Goal: Book appointment/travel/reservation

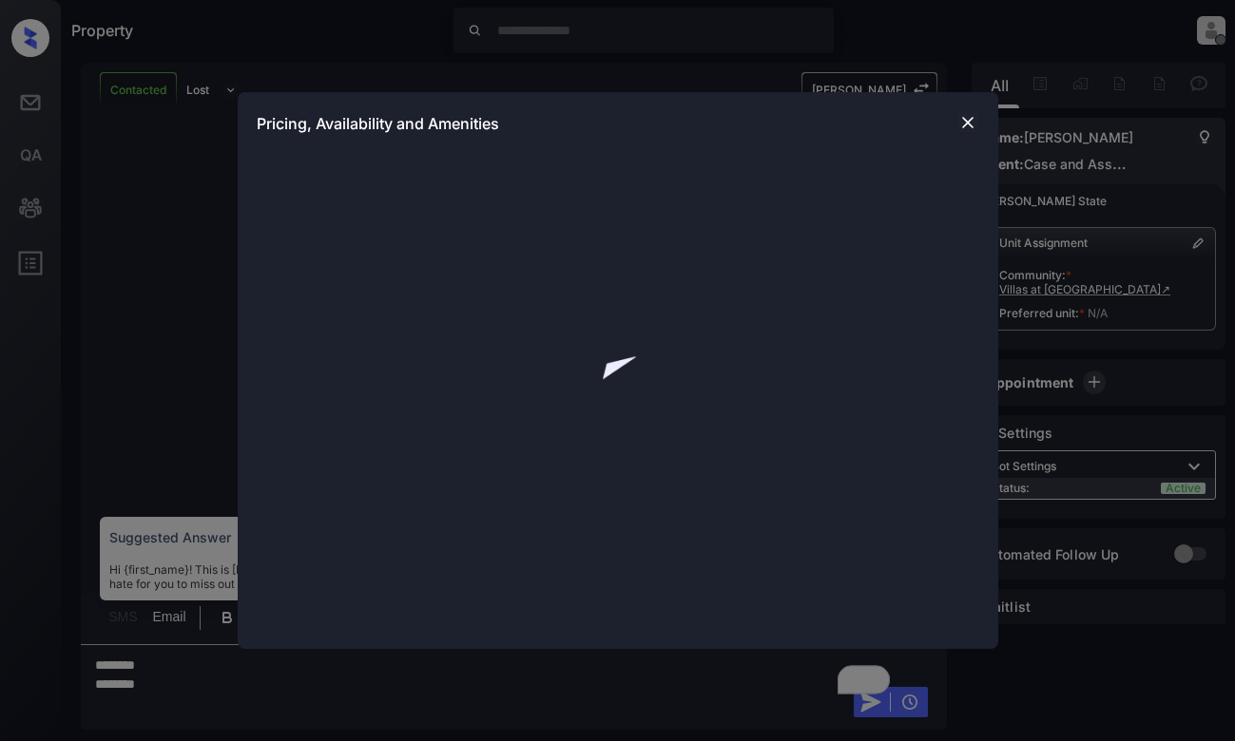
scroll to position [665, 0]
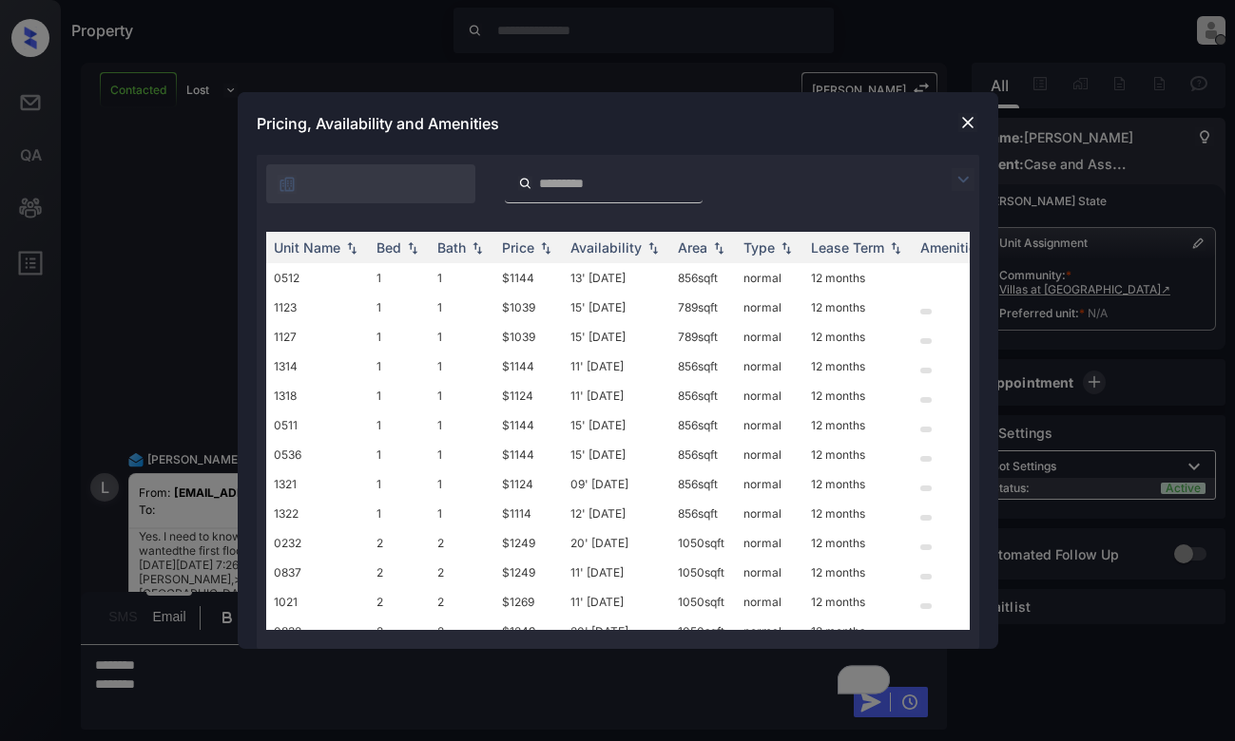
click at [963, 178] on img at bounding box center [962, 179] width 23 height 23
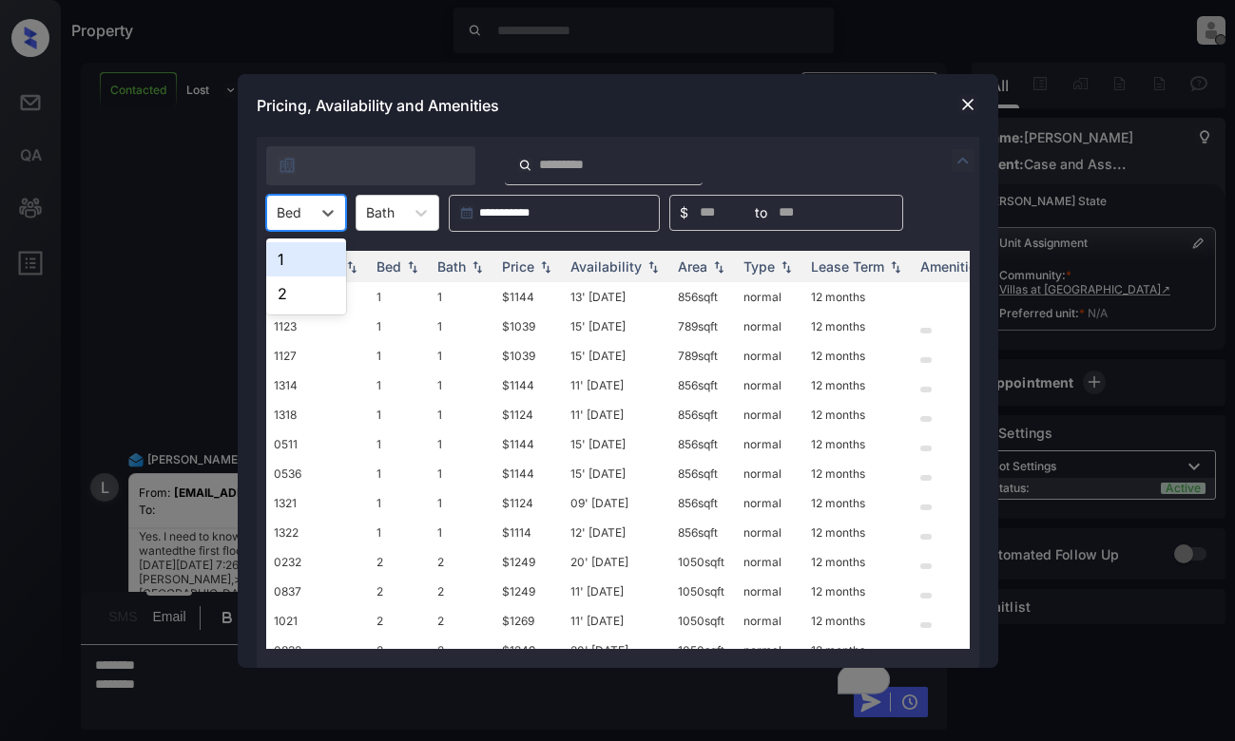
click at [310, 210] on div "Bed" at bounding box center [289, 213] width 44 height 28
click at [307, 259] on div "1" at bounding box center [306, 259] width 80 height 34
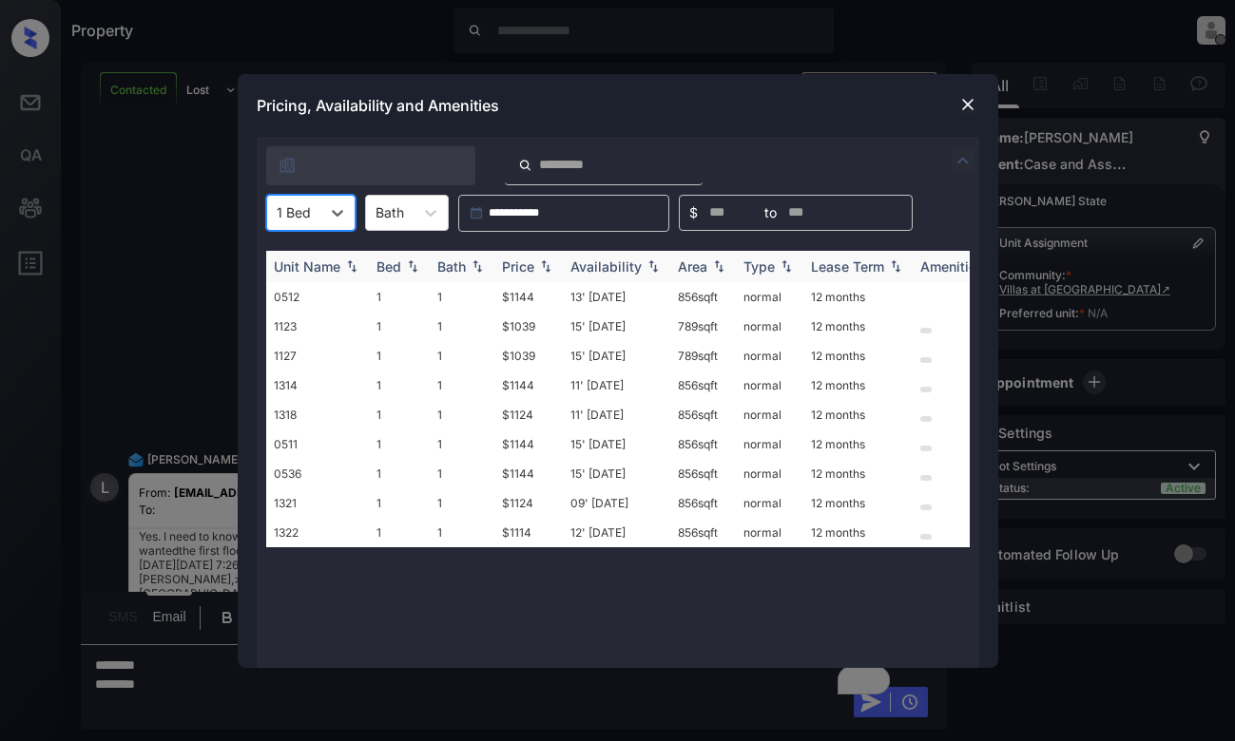
click at [534, 267] on div "Price" at bounding box center [518, 267] width 32 height 16
click at [532, 292] on td "$1039" at bounding box center [528, 296] width 68 height 29
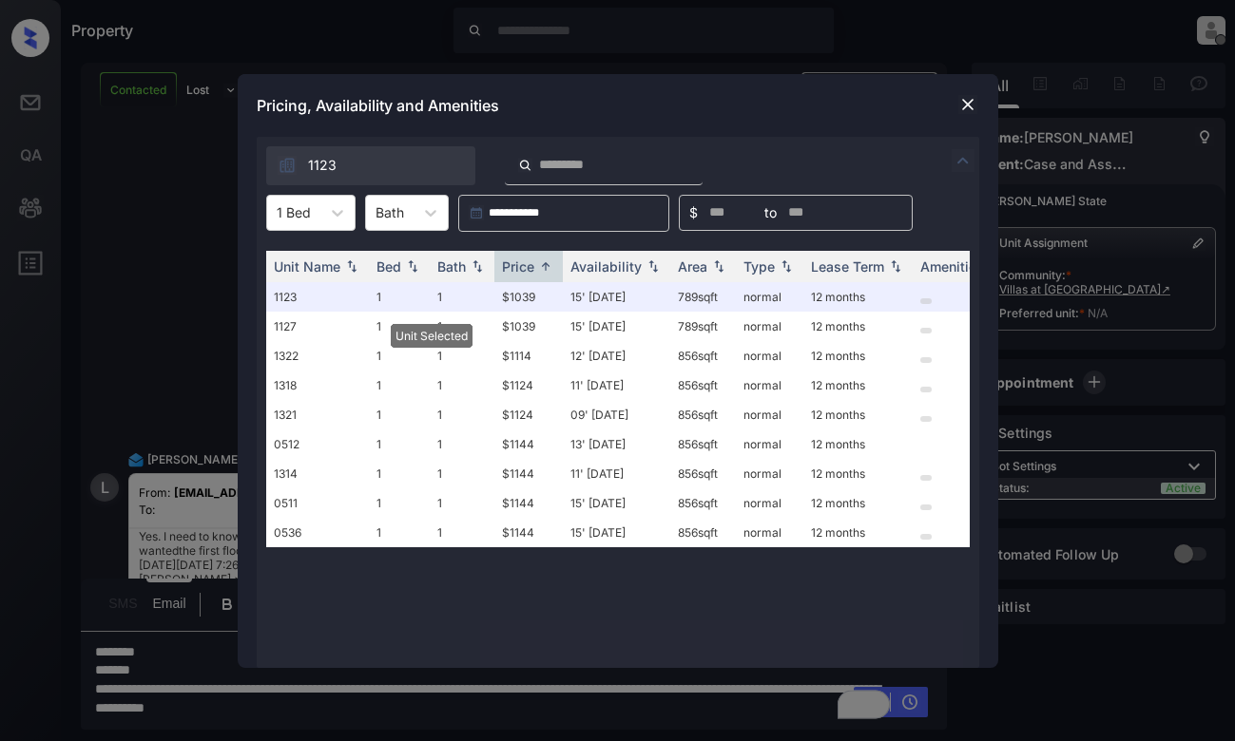
click at [962, 100] on img at bounding box center [967, 104] width 19 height 19
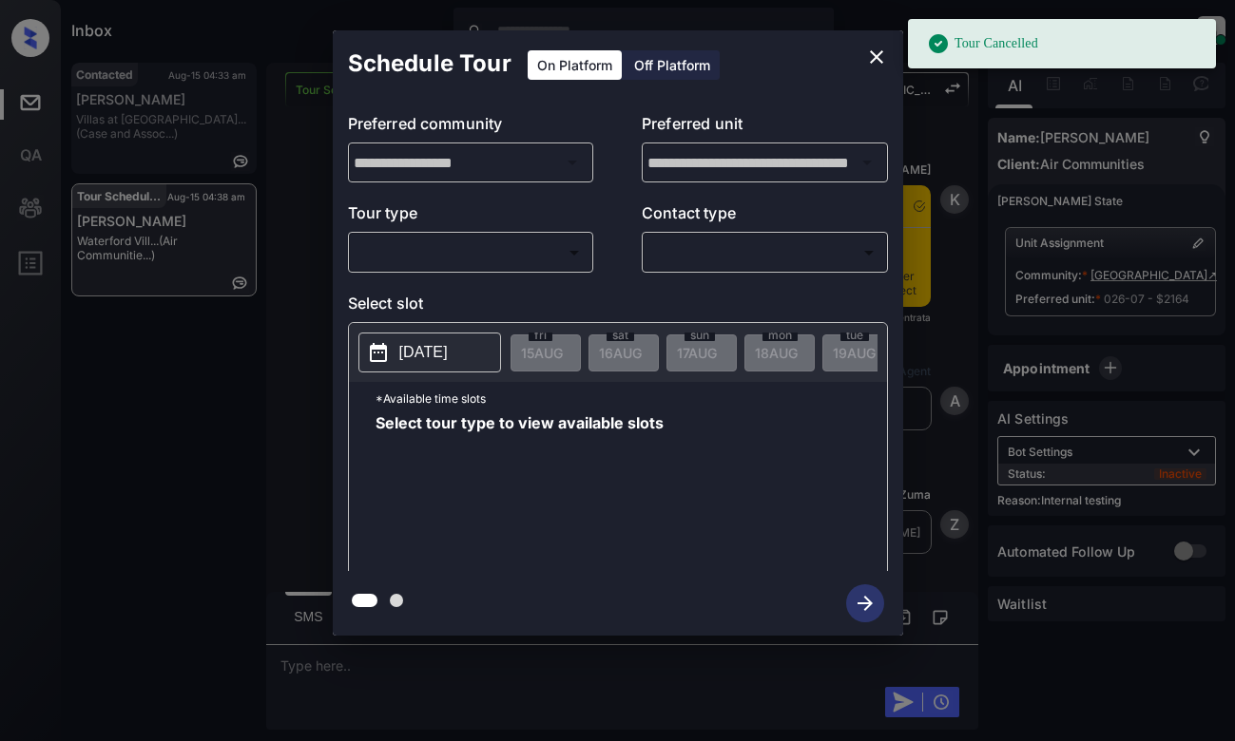
scroll to position [23146, 0]
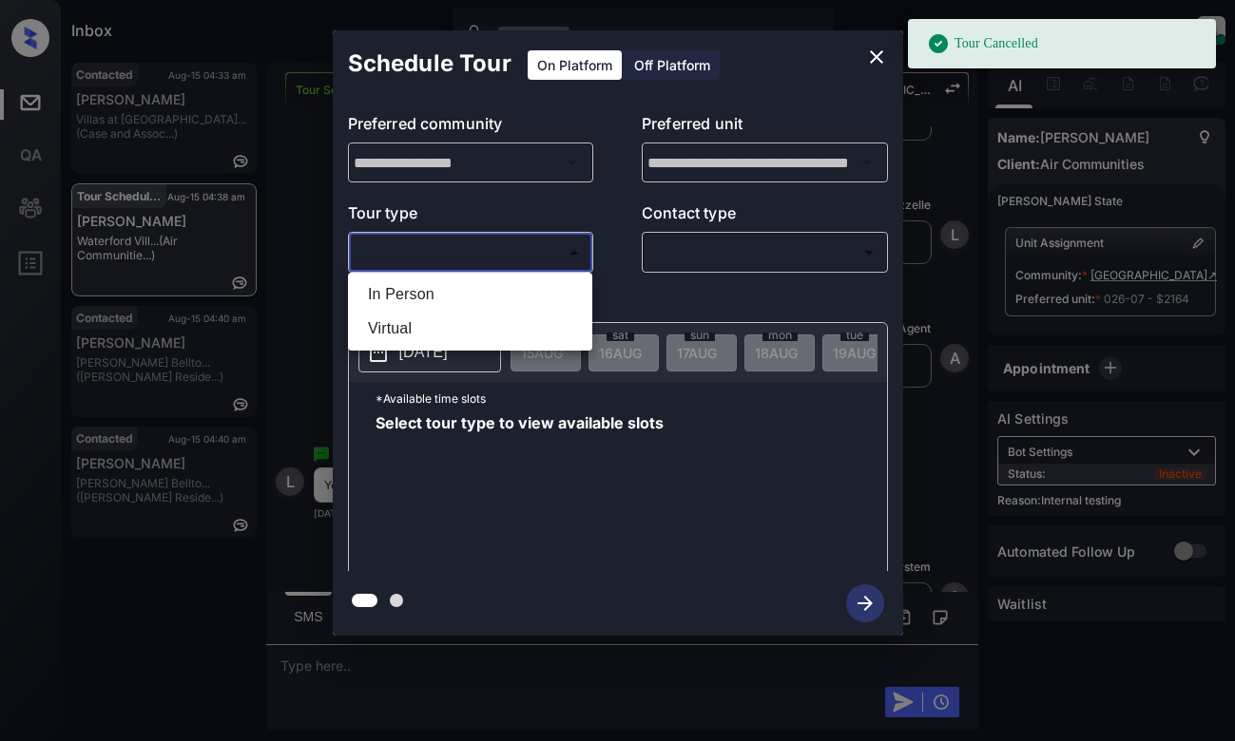
click at [499, 251] on body "Tour Cancelled Inbox Dominic Ceralde Online Set yourself offline Set yourself o…" at bounding box center [617, 370] width 1235 height 741
click at [493, 290] on li "In Person" at bounding box center [470, 295] width 235 height 34
type input "********"
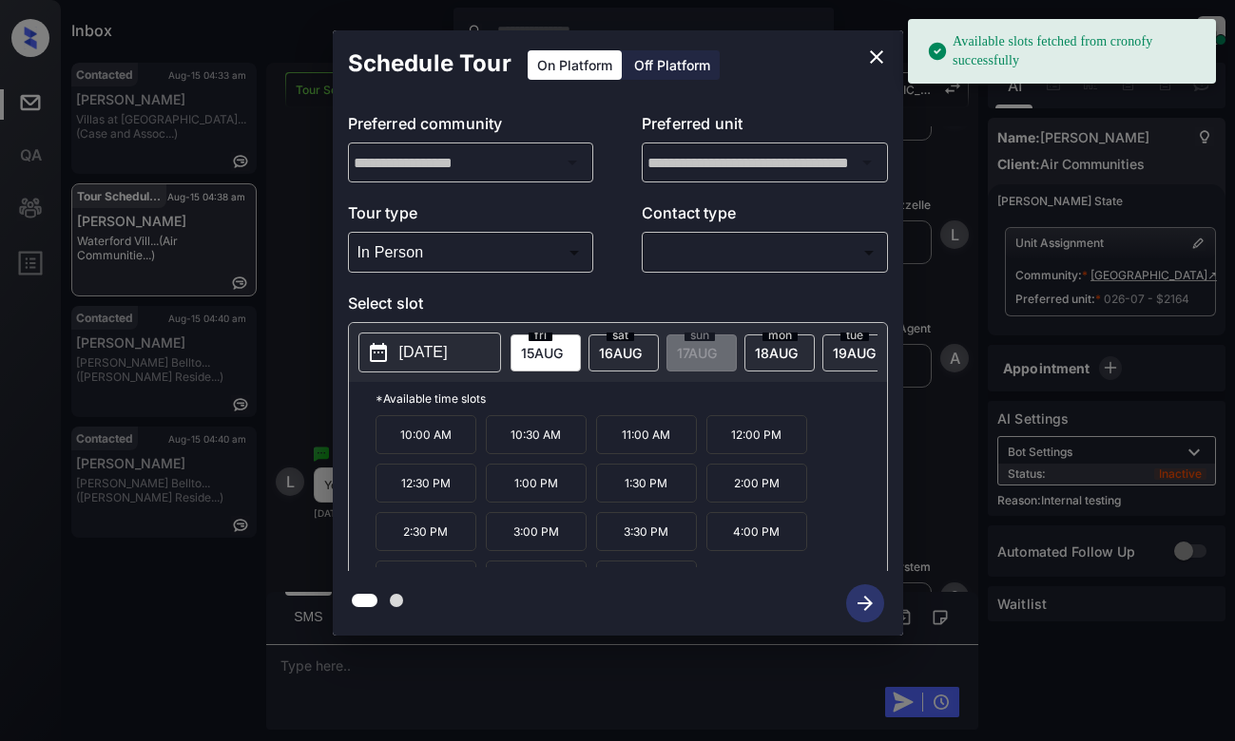
click at [448, 355] on p "[DATE]" at bounding box center [423, 352] width 48 height 23
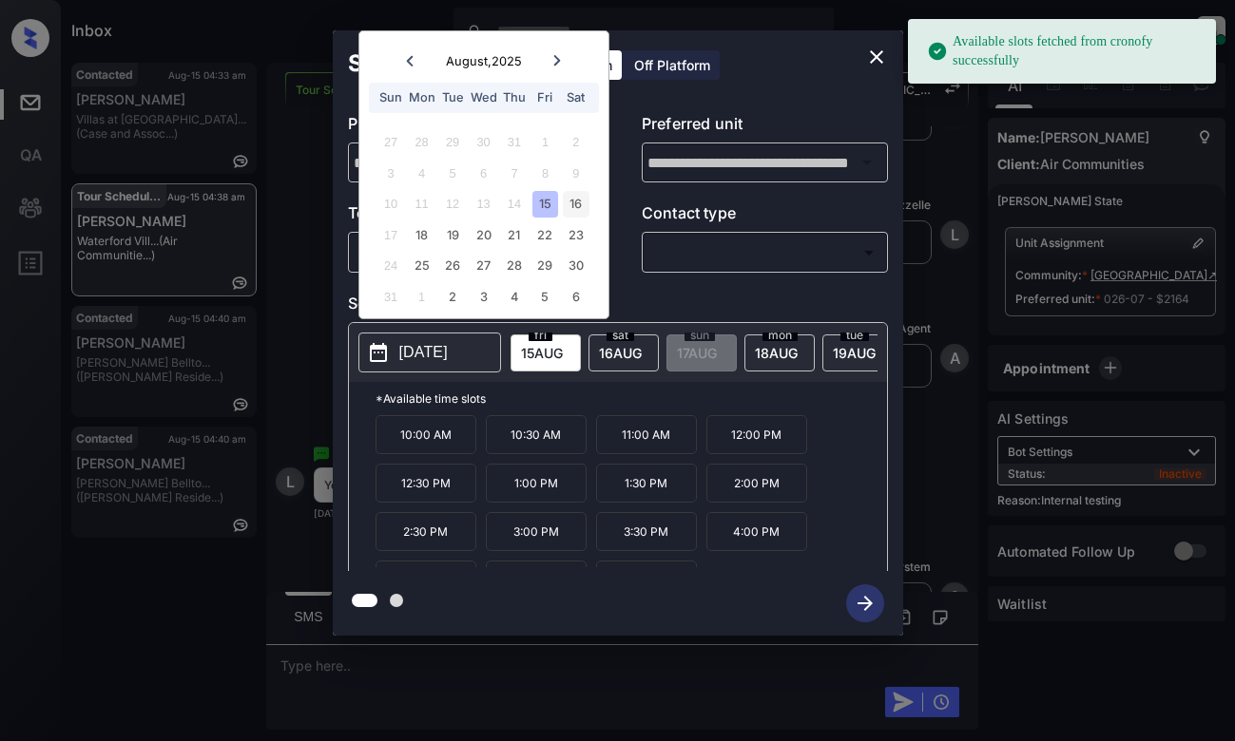
click at [576, 200] on div "16" at bounding box center [576, 204] width 26 height 26
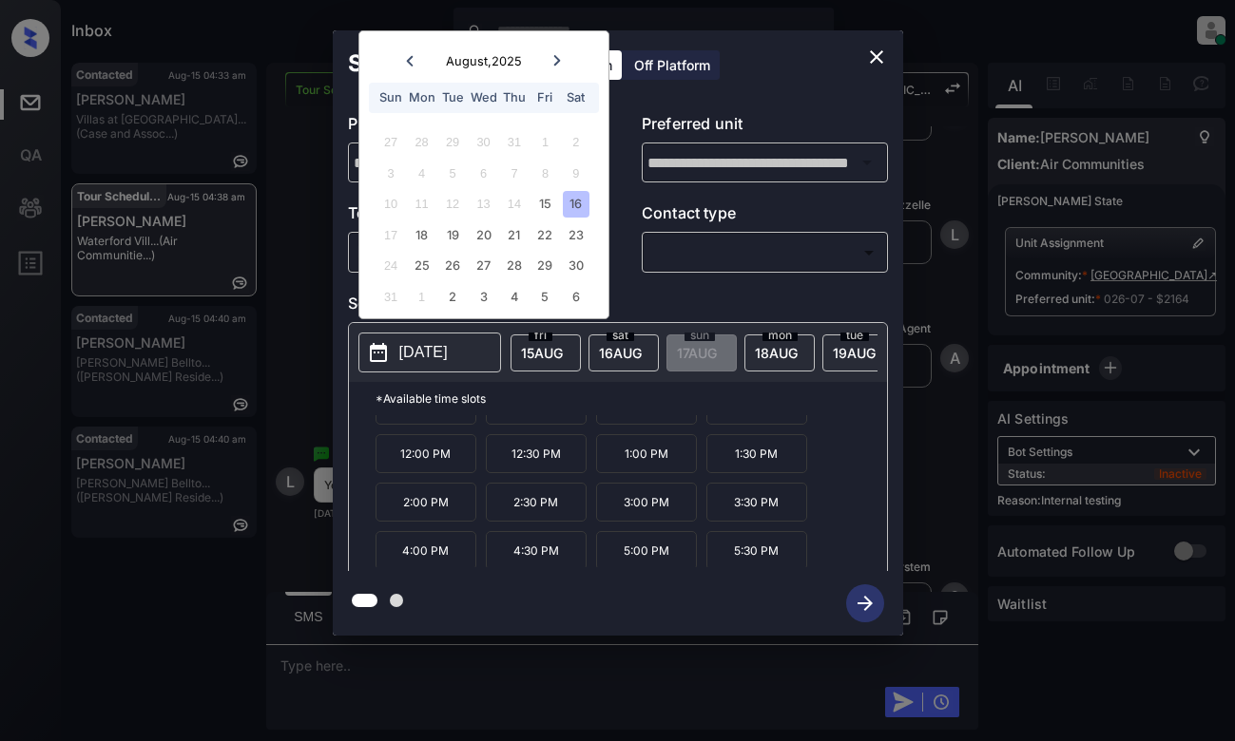
scroll to position [32, 0]
click at [878, 50] on icon "close" at bounding box center [876, 57] width 23 height 23
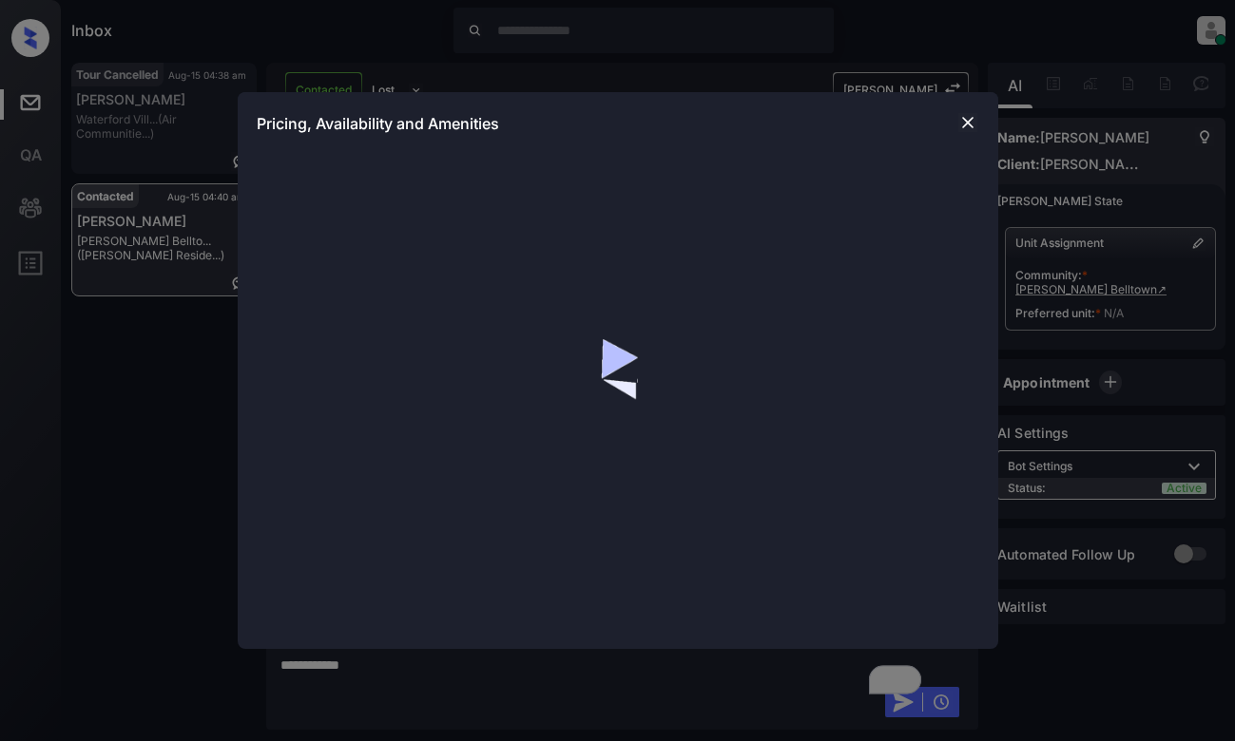
scroll to position [3120, 0]
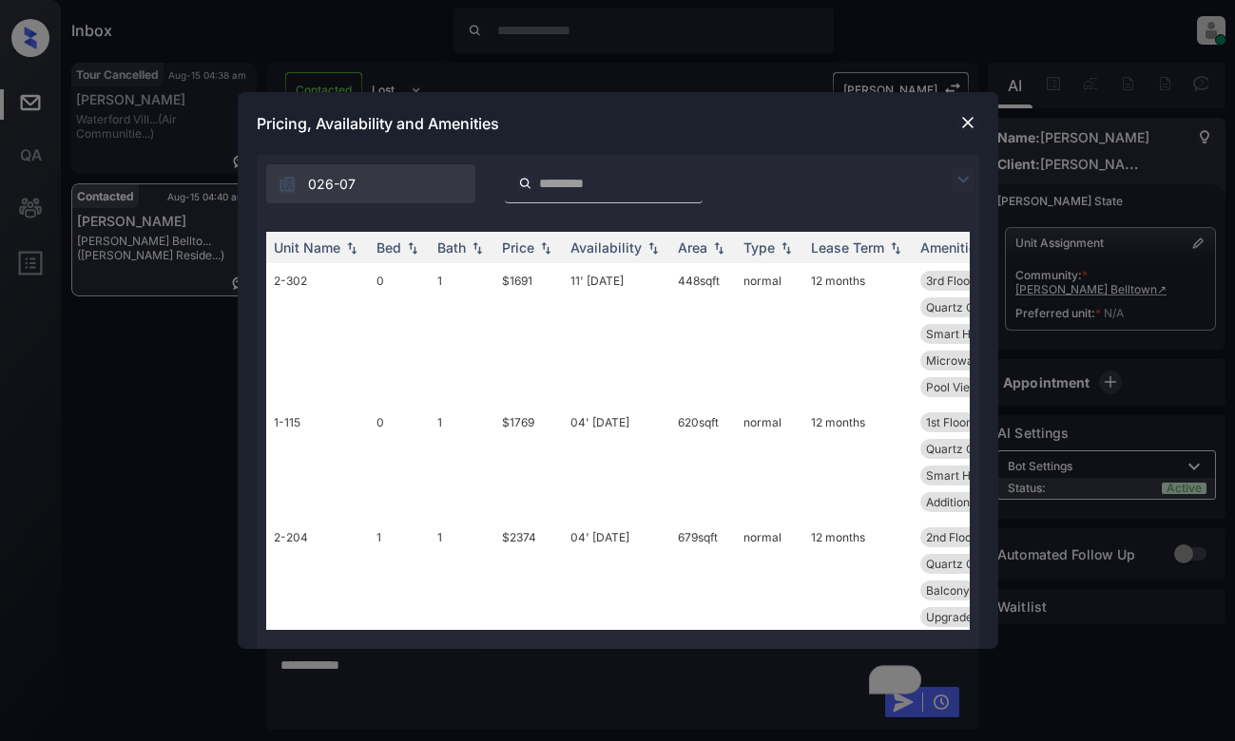
click at [969, 178] on img at bounding box center [962, 179] width 23 height 23
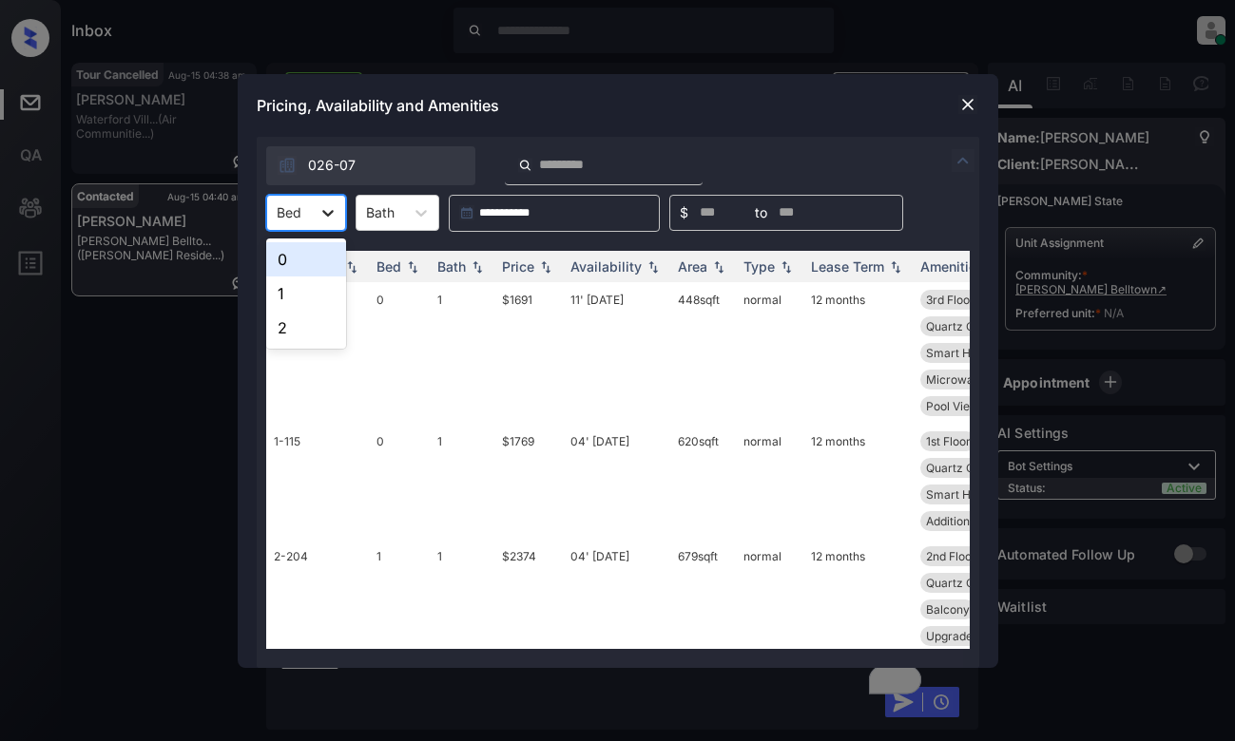
click at [316, 205] on div at bounding box center [328, 213] width 34 height 34
click at [303, 264] on div "0" at bounding box center [306, 259] width 80 height 34
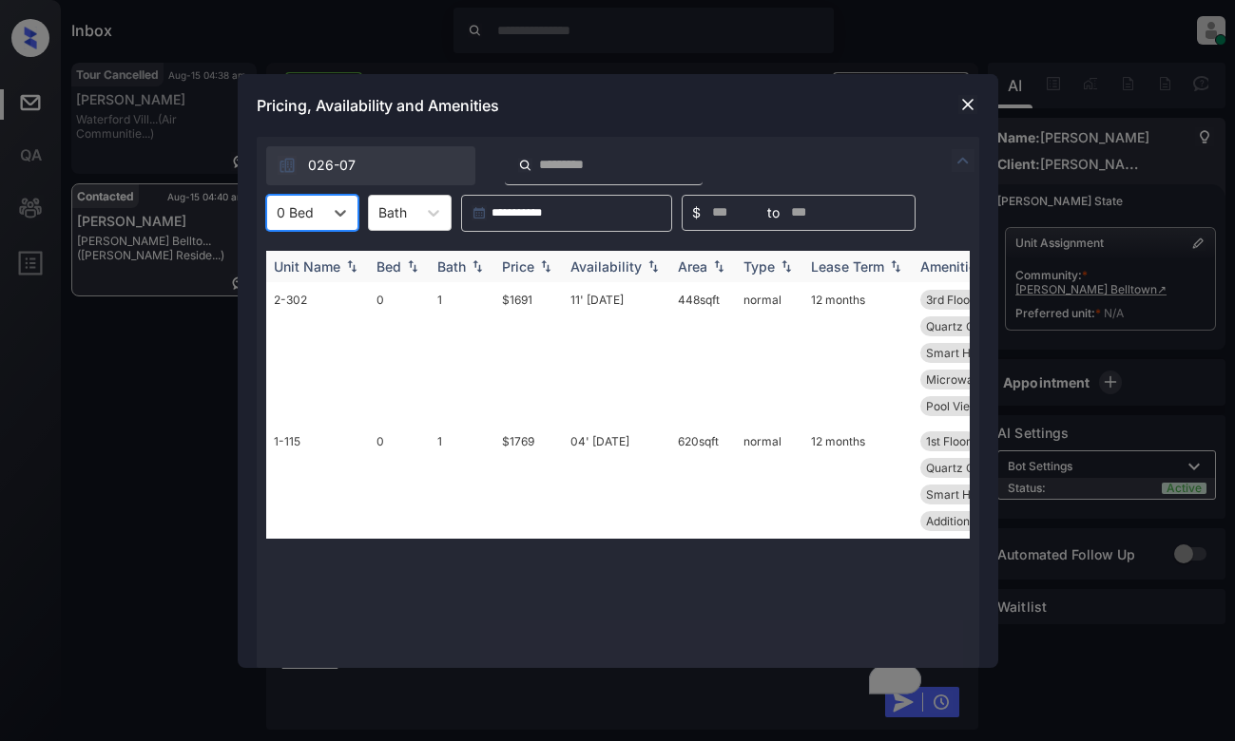
click at [529, 263] on div "Price" at bounding box center [518, 267] width 32 height 16
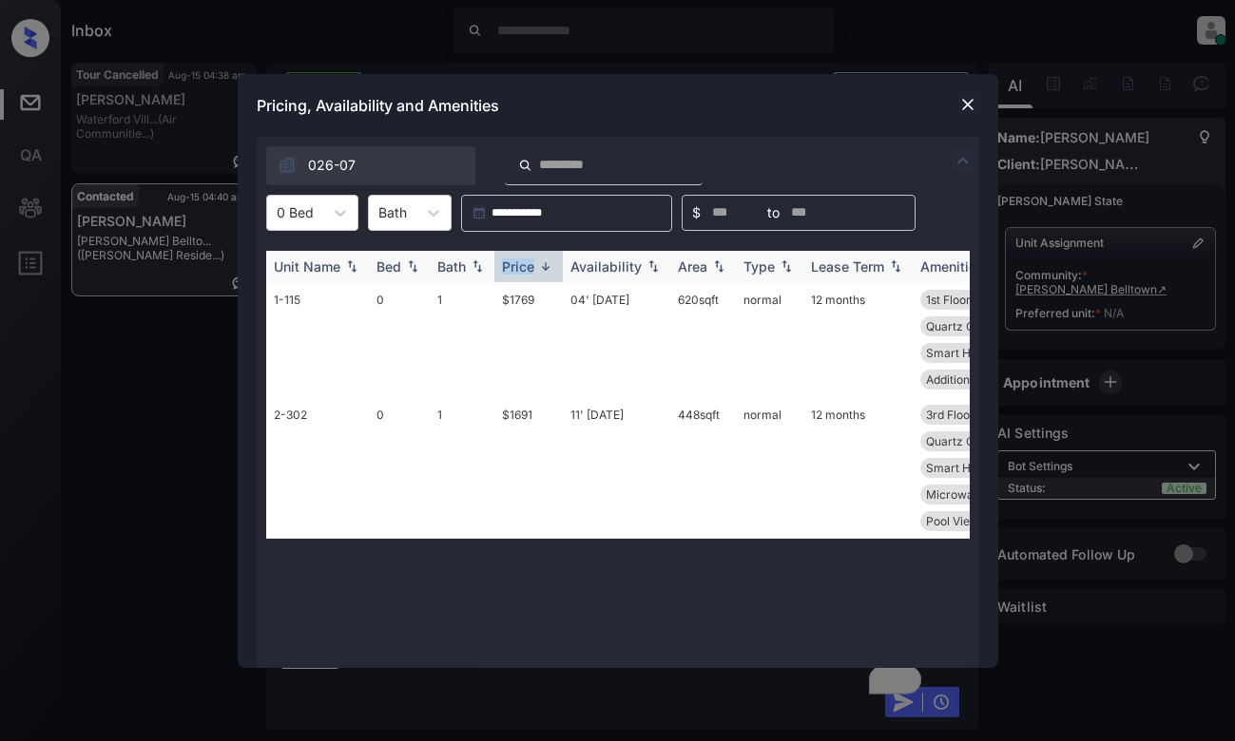
click at [529, 263] on div "Price" at bounding box center [518, 267] width 32 height 16
click at [559, 330] on td "$1691" at bounding box center [528, 353] width 68 height 142
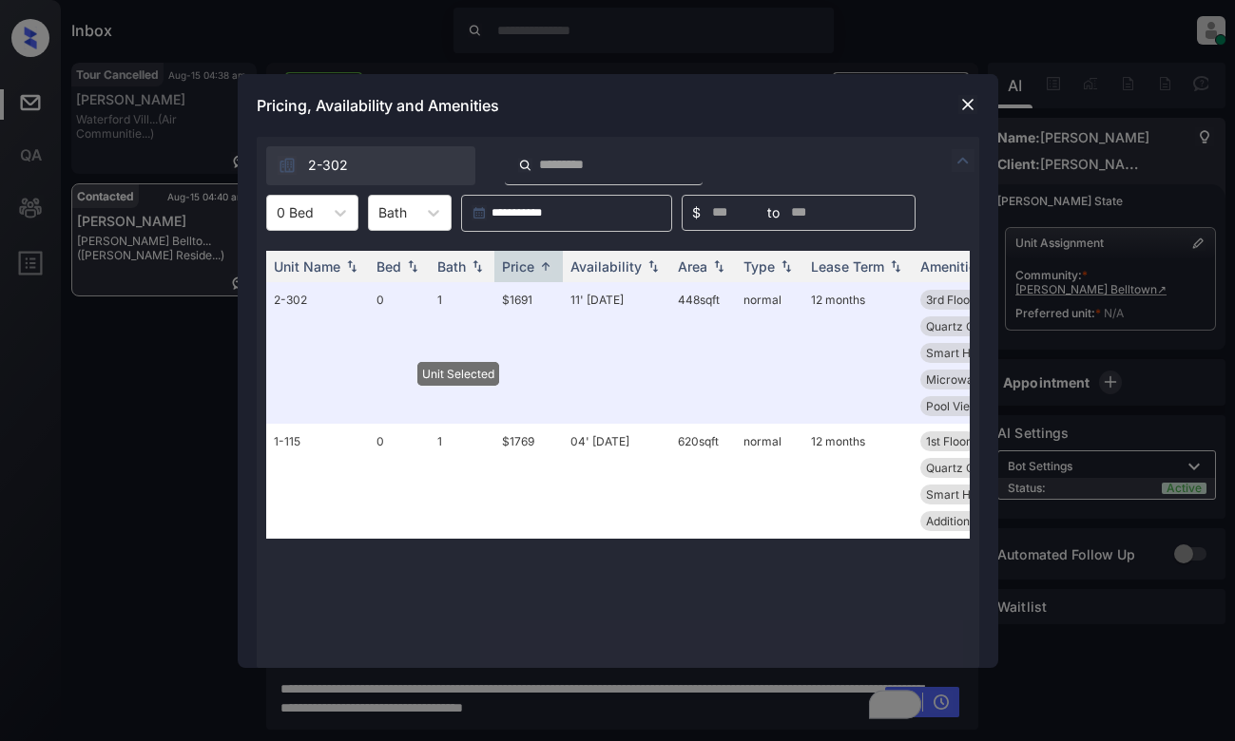
click at [966, 107] on img at bounding box center [967, 104] width 19 height 19
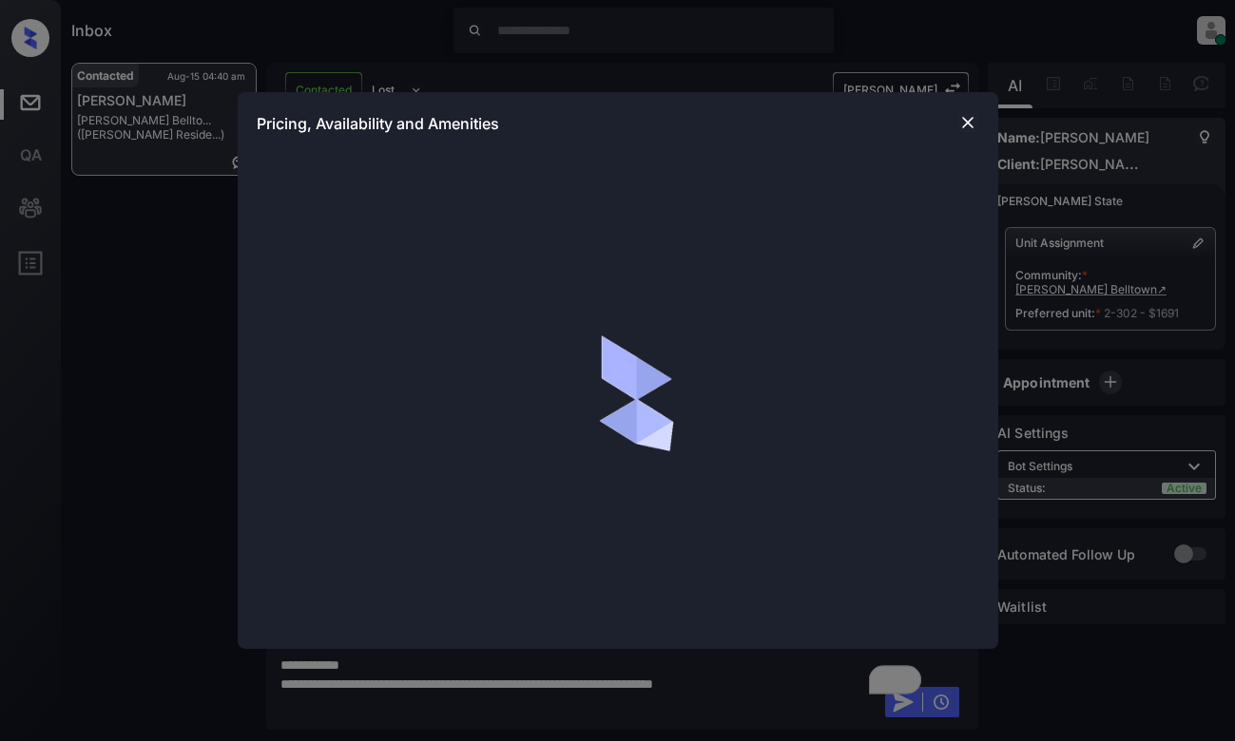
scroll to position [3243, 0]
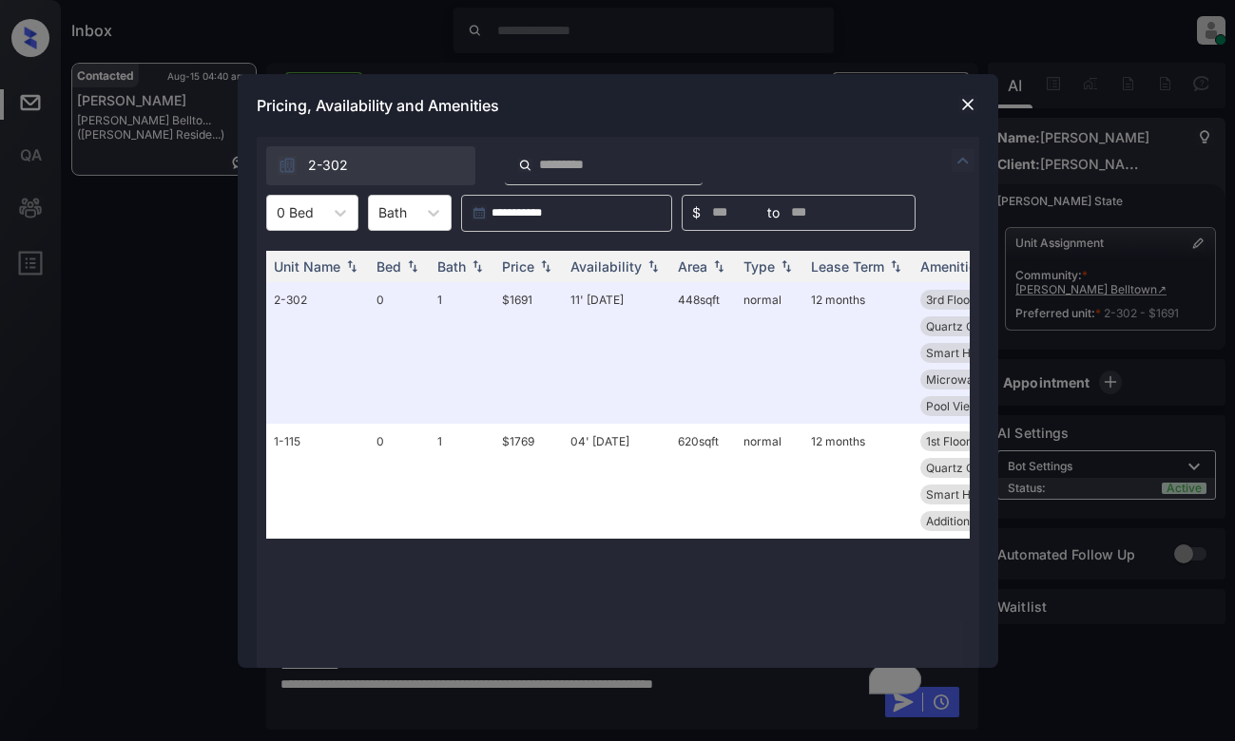
click at [959, 162] on img at bounding box center [962, 160] width 23 height 23
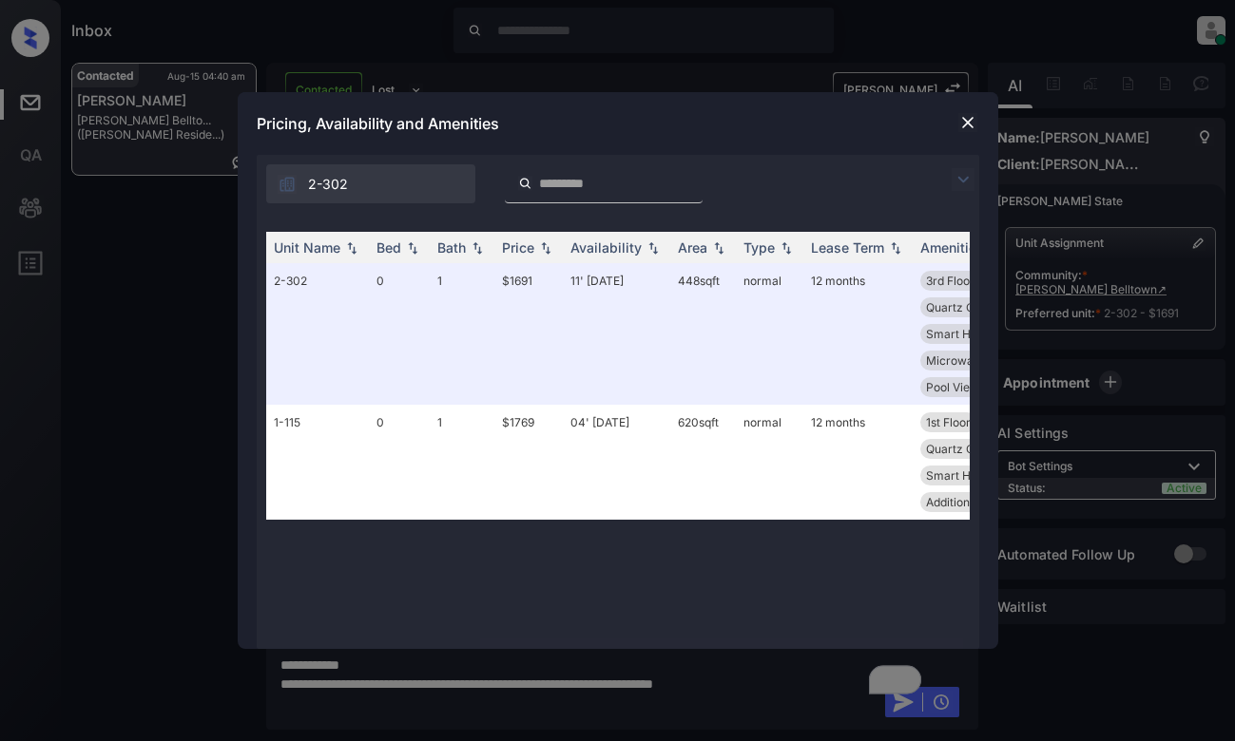
click at [958, 177] on img at bounding box center [962, 179] width 23 height 23
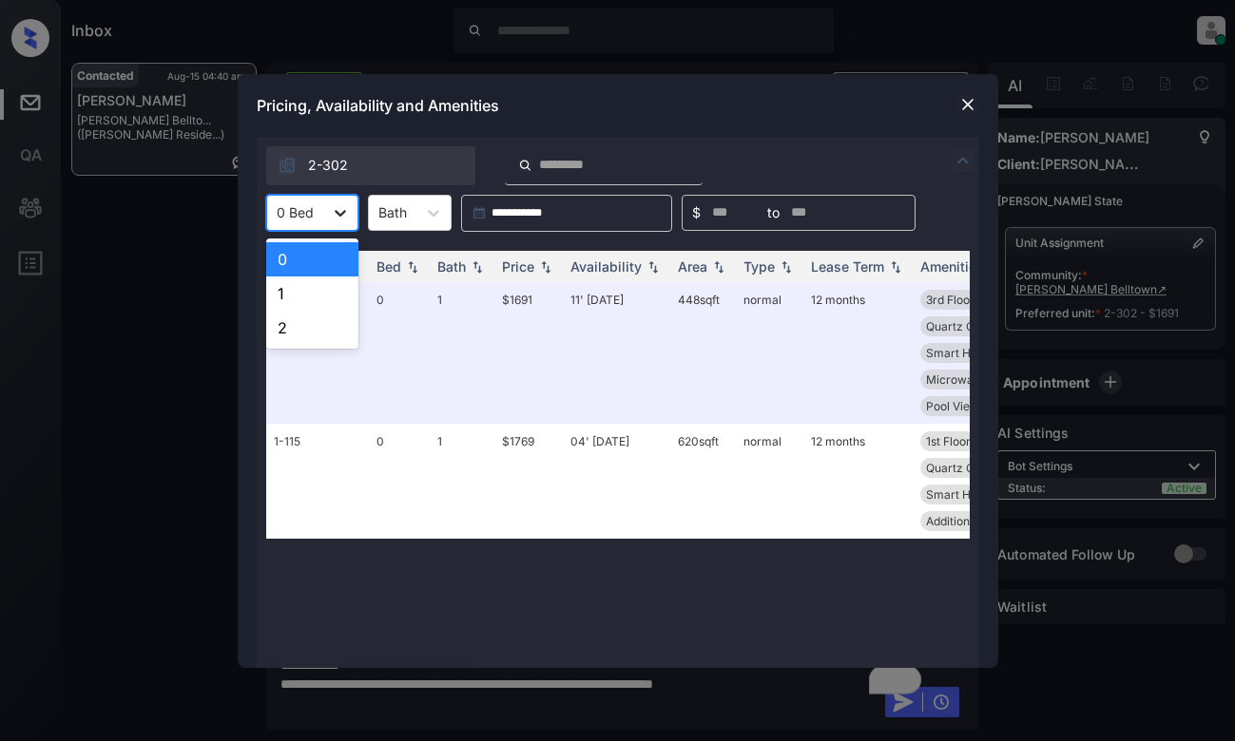
click at [326, 213] on div at bounding box center [340, 213] width 34 height 34
click at [302, 292] on div "1" at bounding box center [312, 294] width 92 height 34
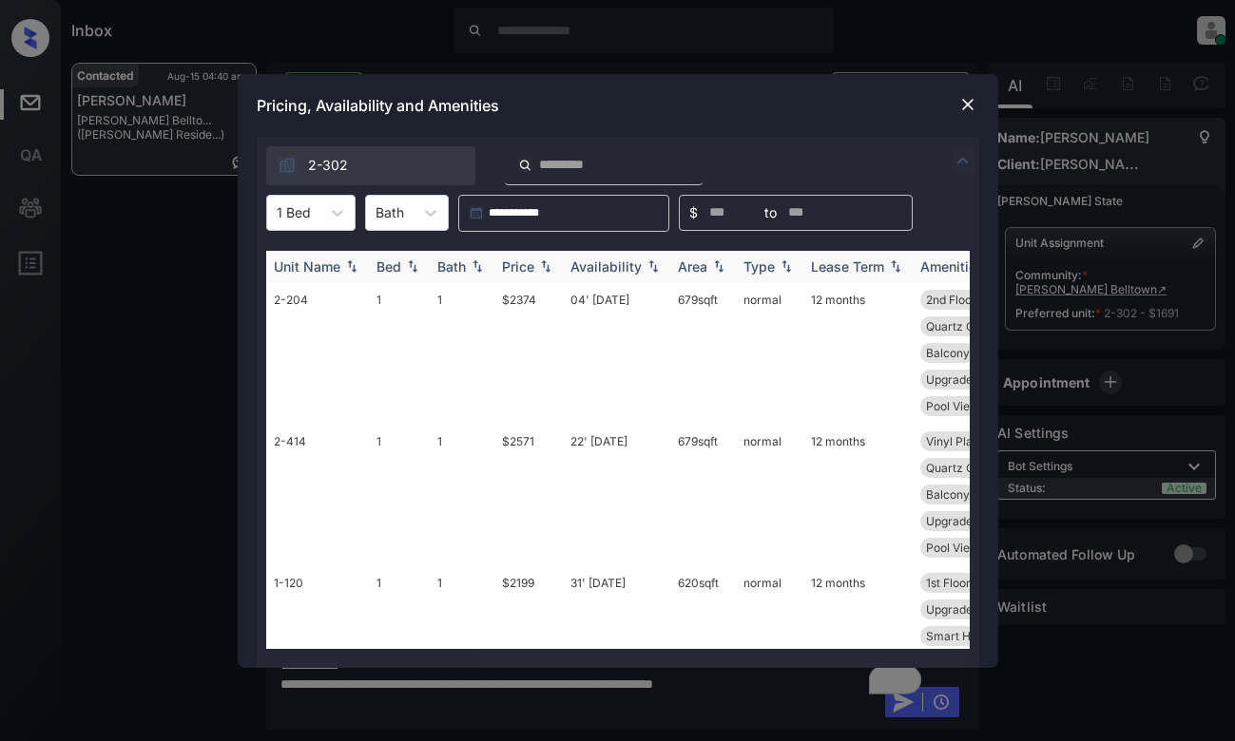
click at [535, 262] on div "Price" at bounding box center [528, 267] width 53 height 16
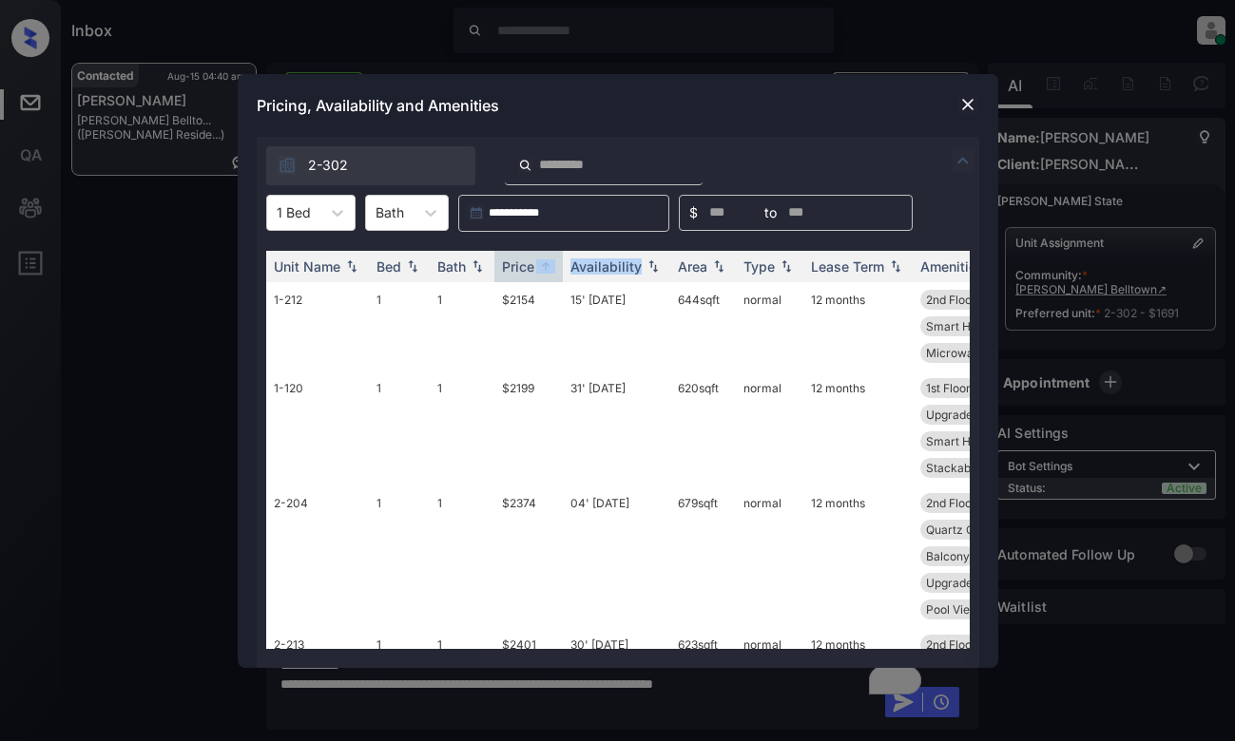
click at [966, 101] on img at bounding box center [967, 104] width 19 height 19
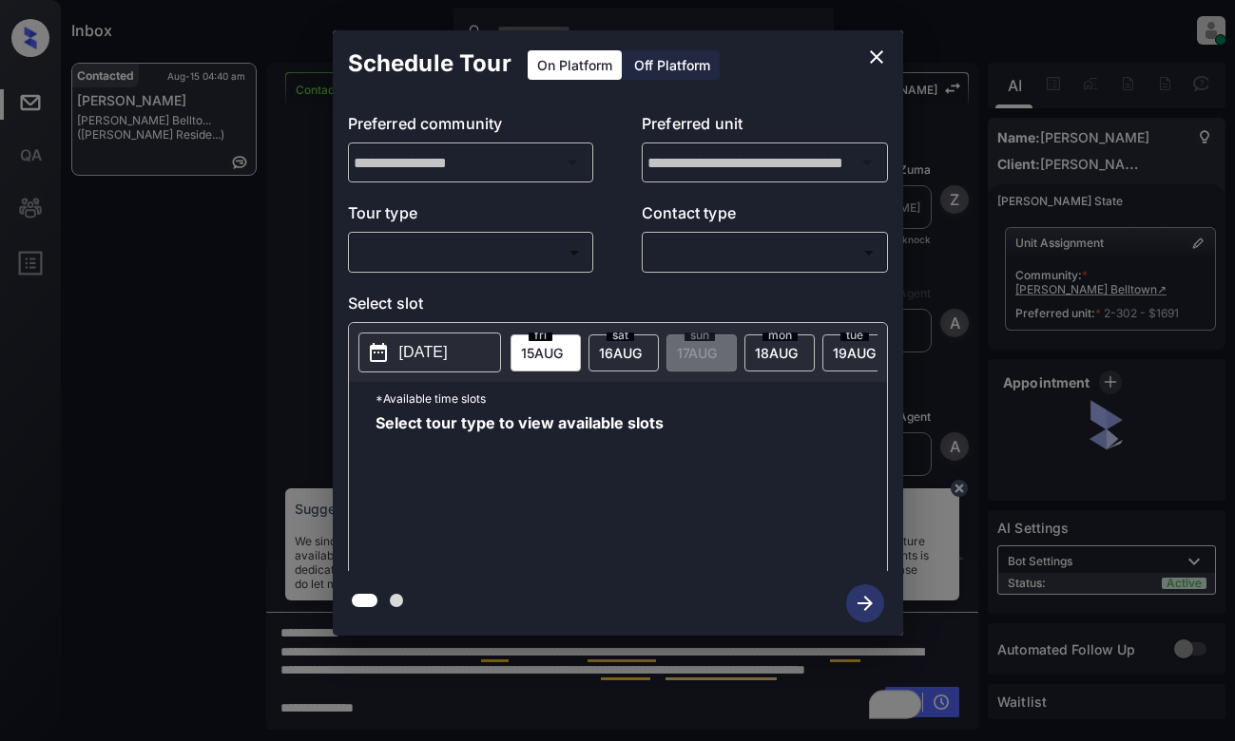
scroll to position [3243, 0]
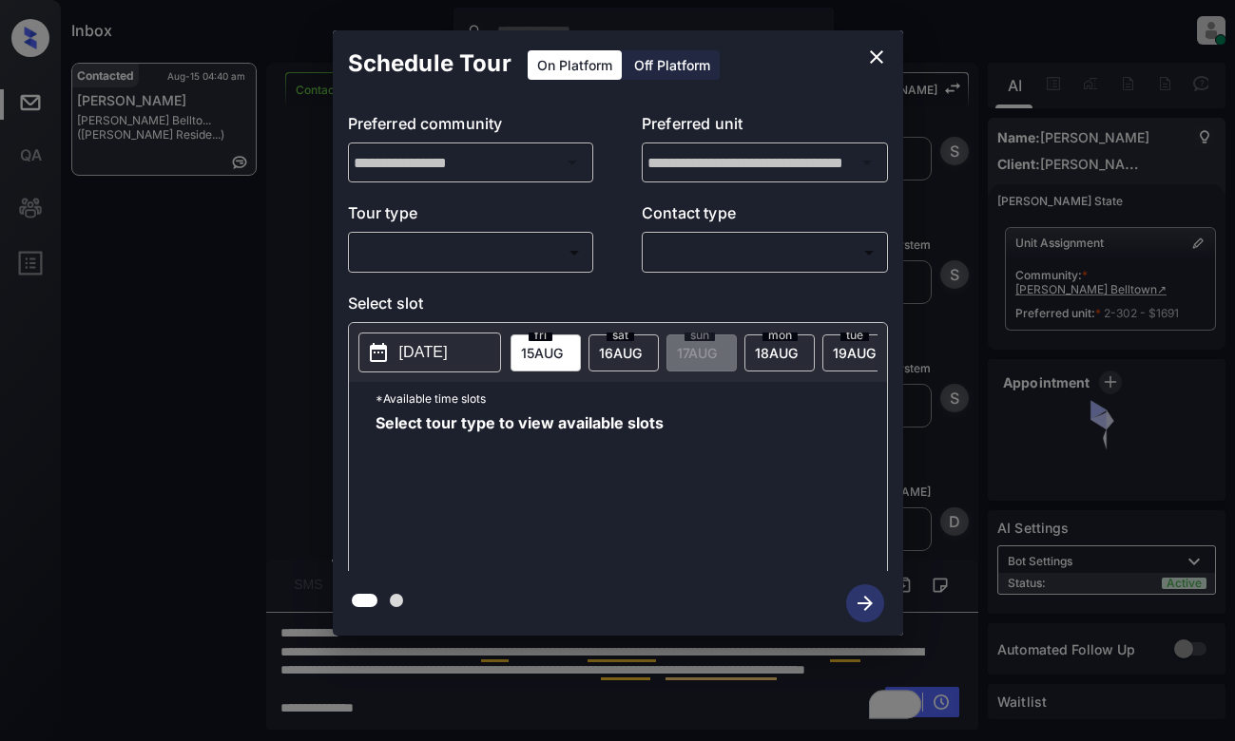
click at [553, 261] on body "Inbox [PERSON_NAME] Online Set yourself offline Set yourself on break Profile S…" at bounding box center [617, 370] width 1235 height 741
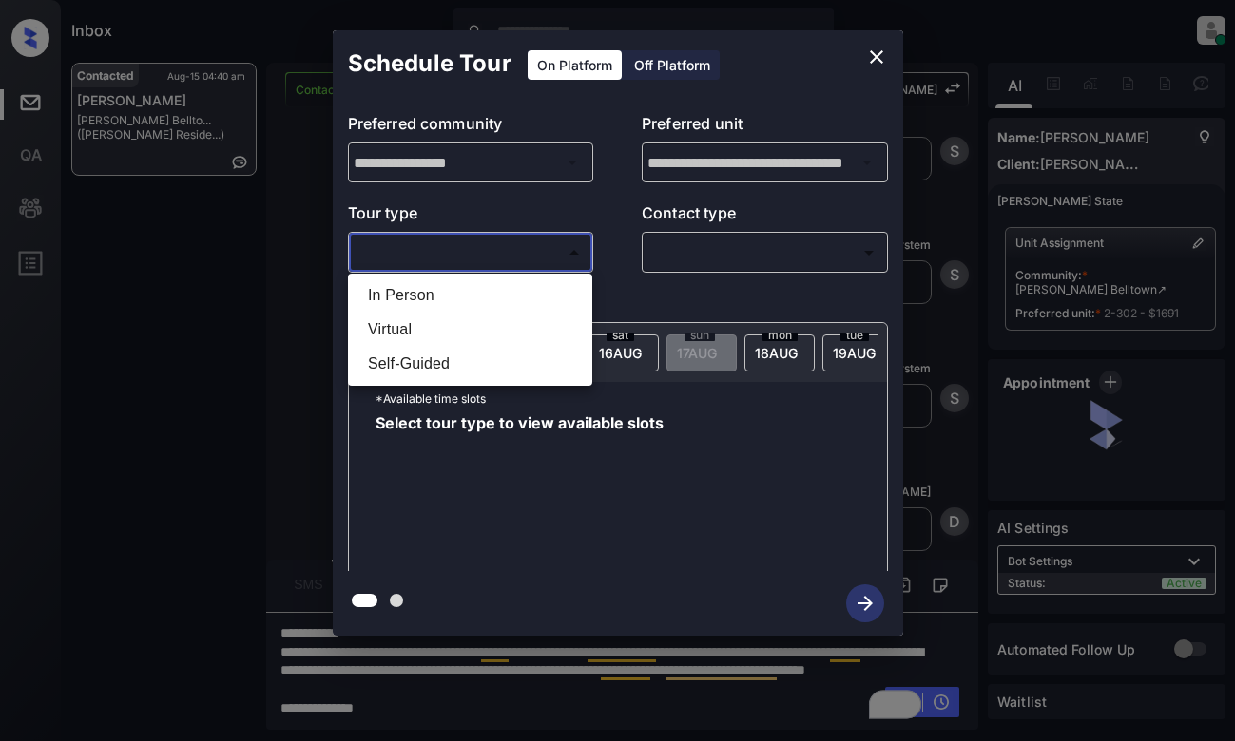
click at [530, 308] on li "In Person" at bounding box center [470, 295] width 235 height 34
type input "********"
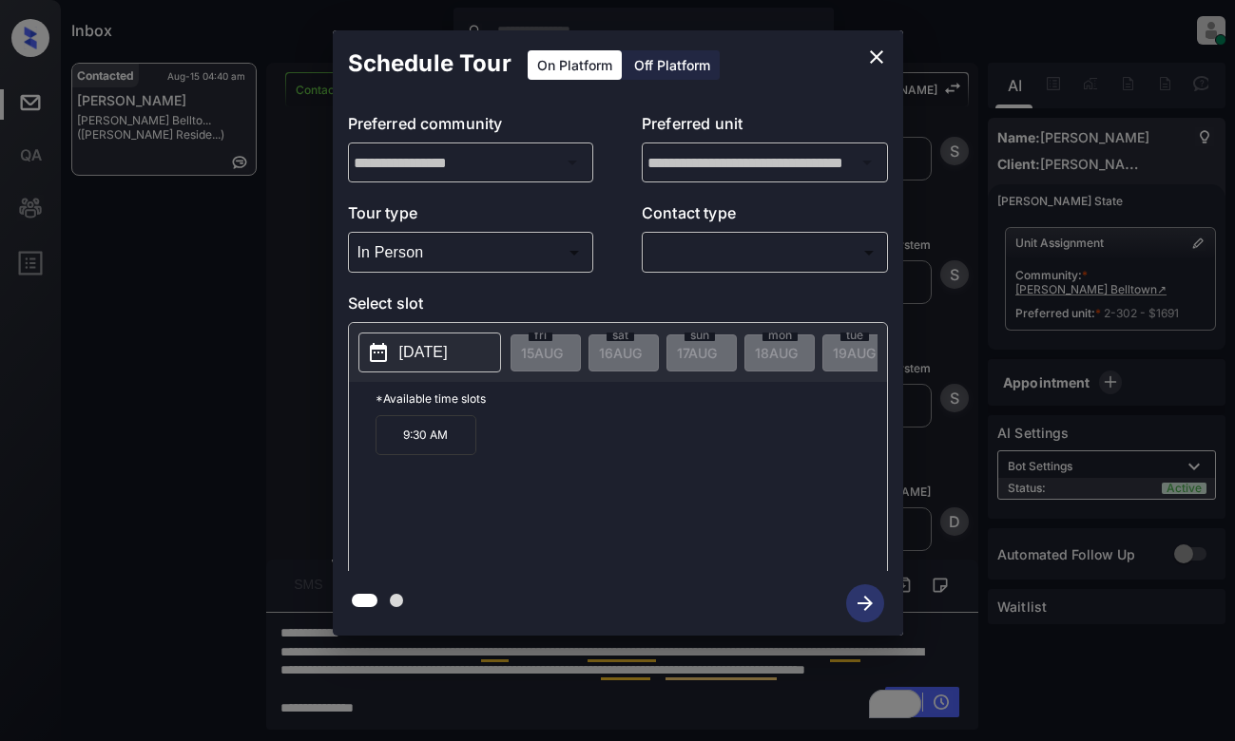
click at [439, 349] on p "[DATE]" at bounding box center [423, 352] width 48 height 23
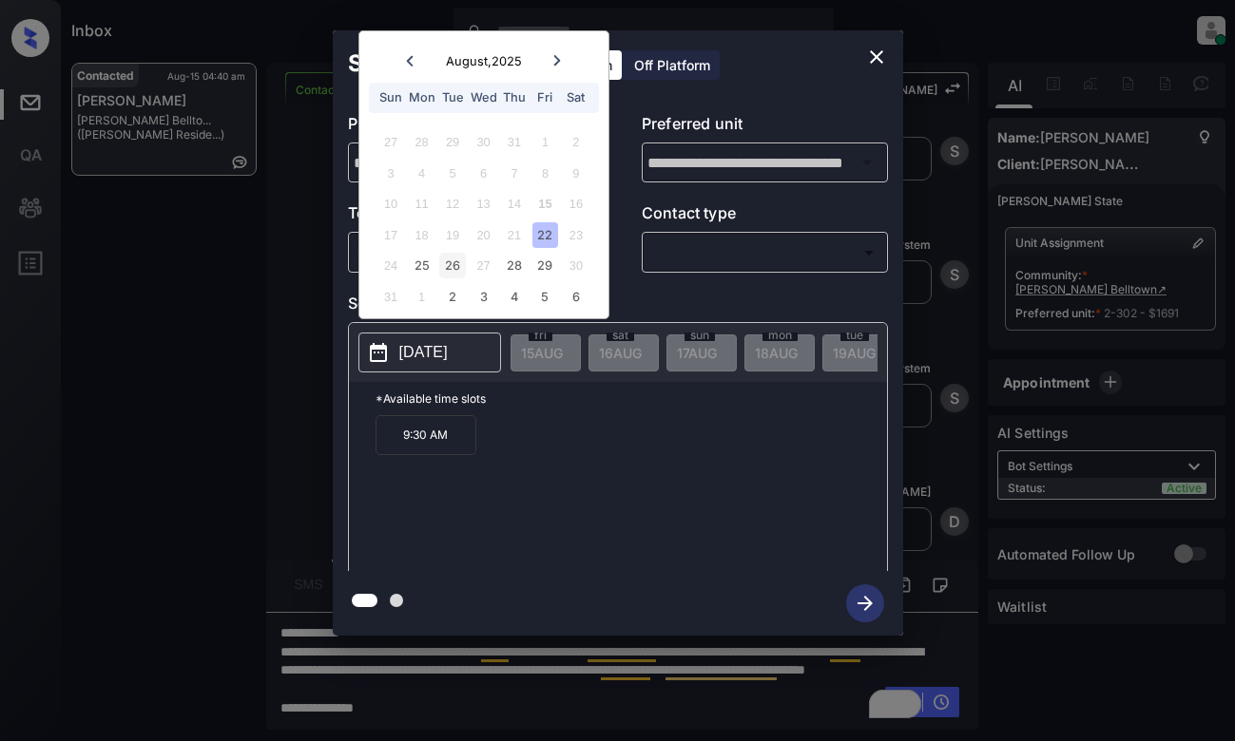
click at [447, 259] on div "26" at bounding box center [452, 266] width 26 height 26
click at [878, 53] on icon "close" at bounding box center [876, 57] width 23 height 23
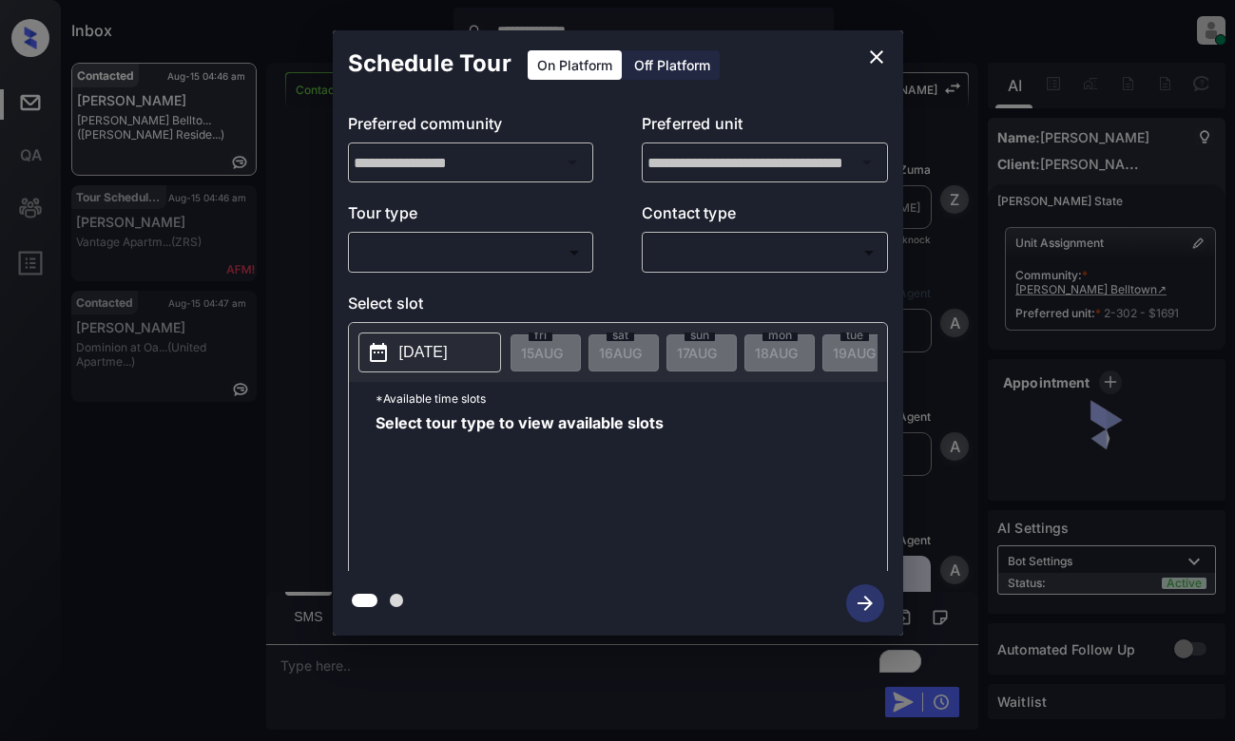
scroll to position [3796, 0]
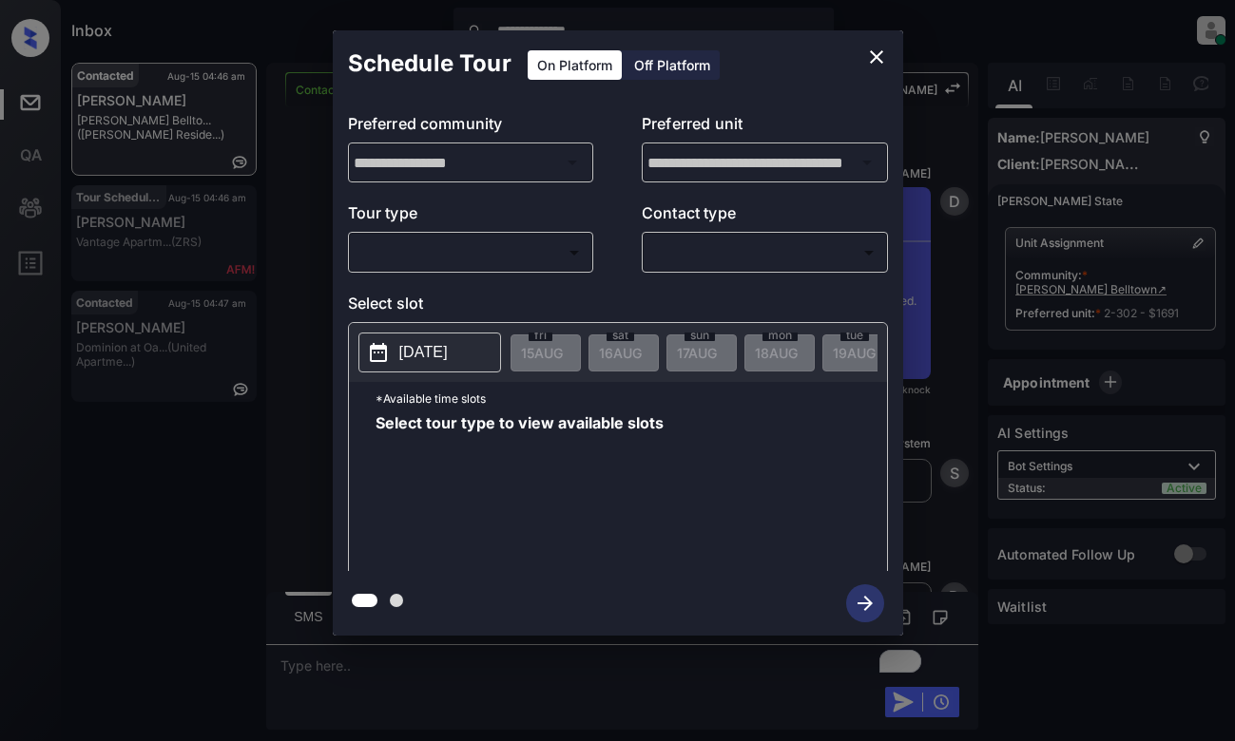
click at [511, 247] on body "**********" at bounding box center [617, 370] width 1235 height 741
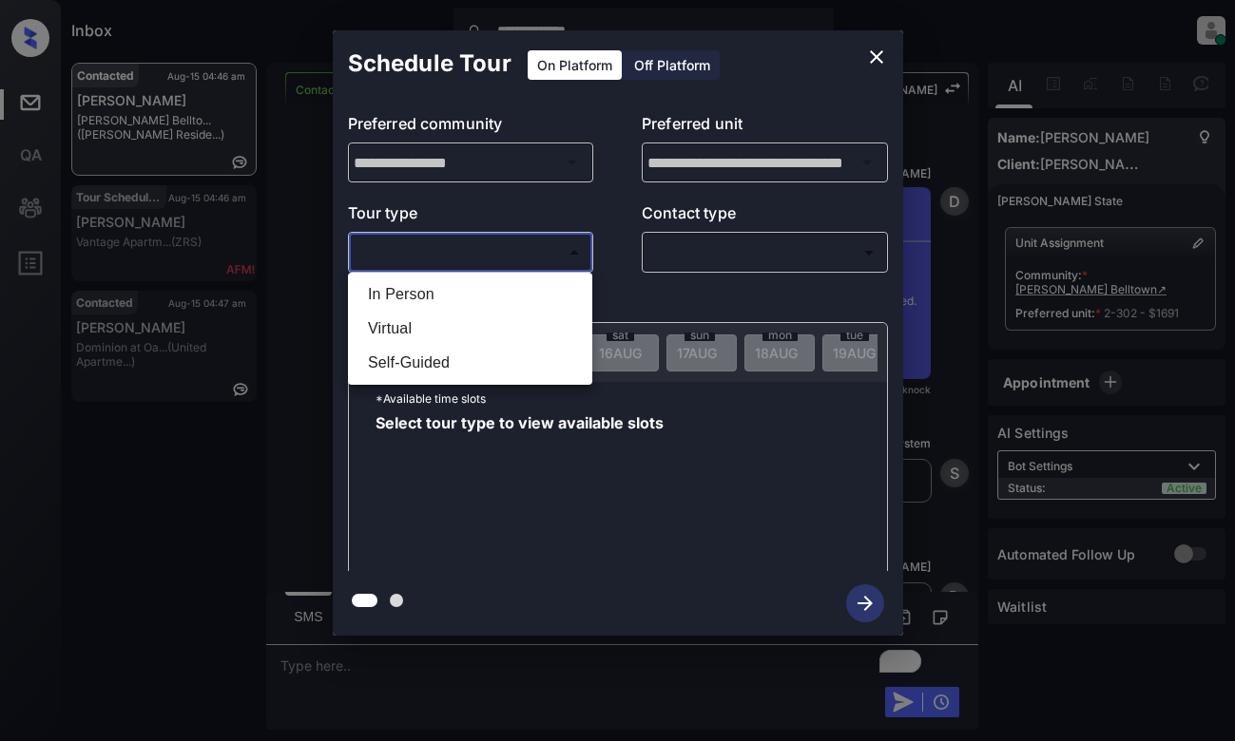
click at [481, 304] on li "In Person" at bounding box center [470, 295] width 235 height 34
type input "********"
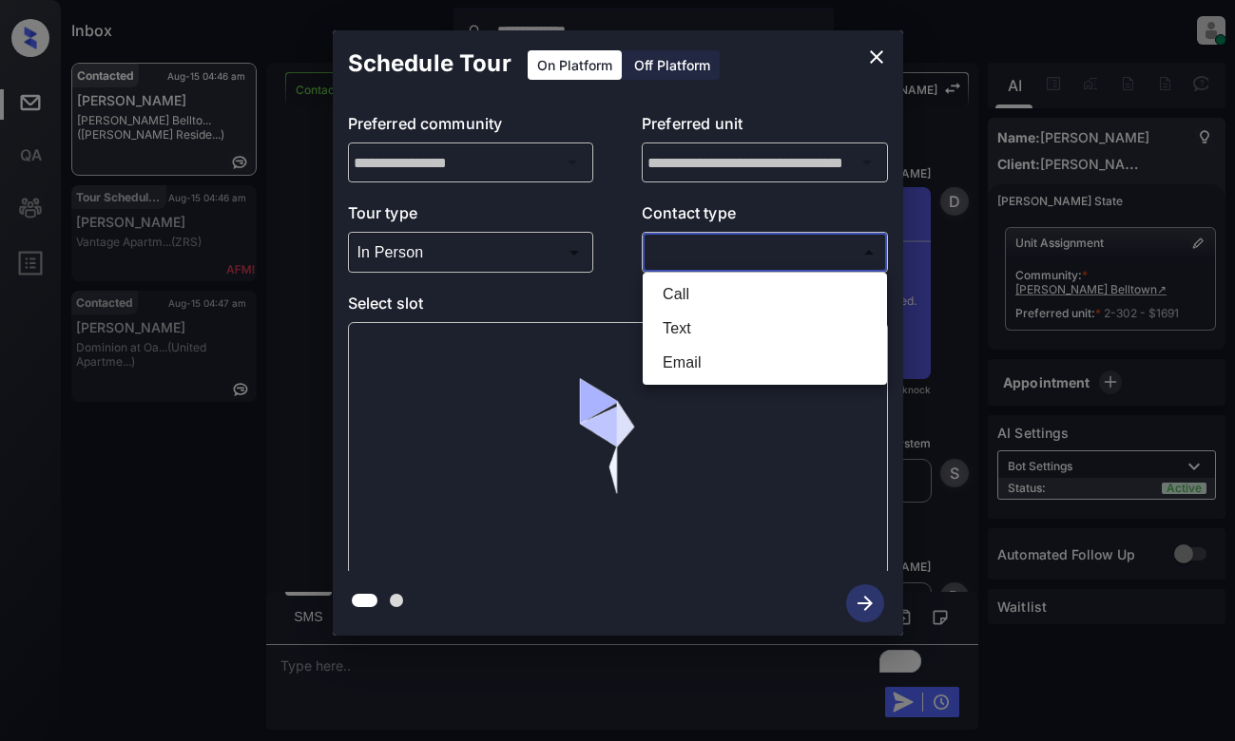
click at [685, 255] on body "**********" at bounding box center [617, 370] width 1235 height 741
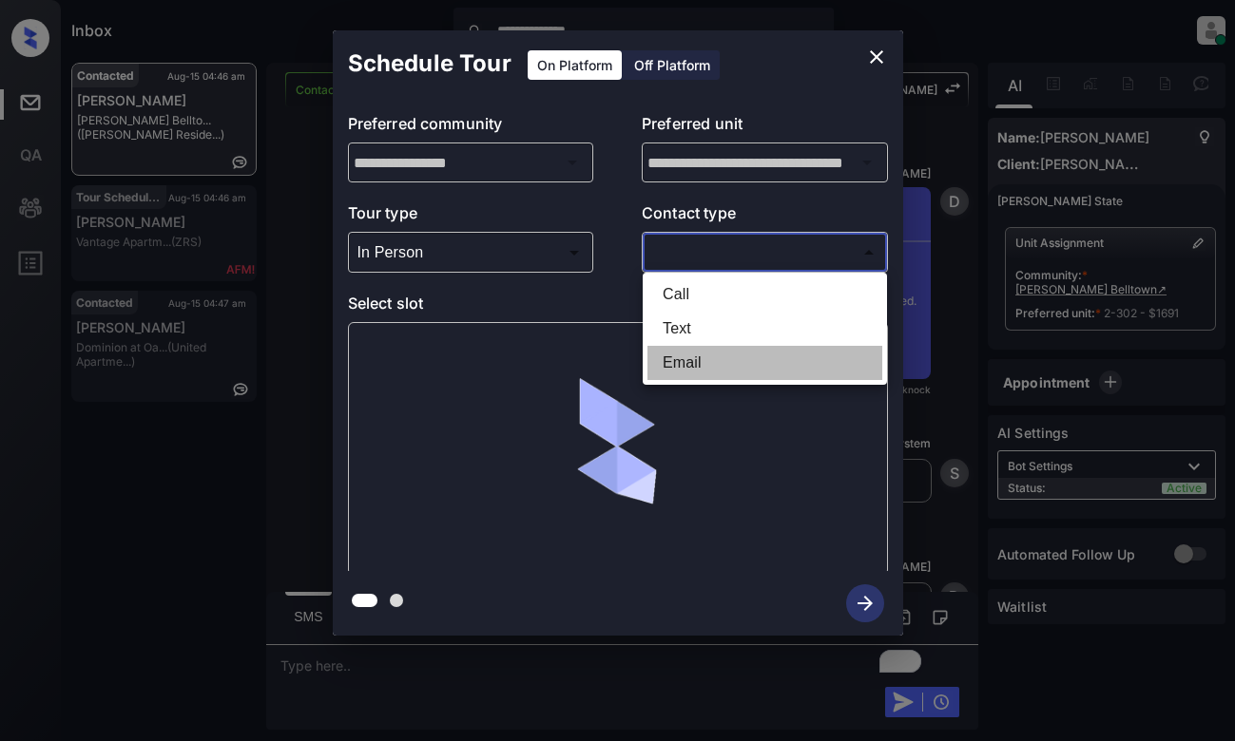
click at [686, 363] on li "Email" at bounding box center [764, 363] width 235 height 34
type input "*****"
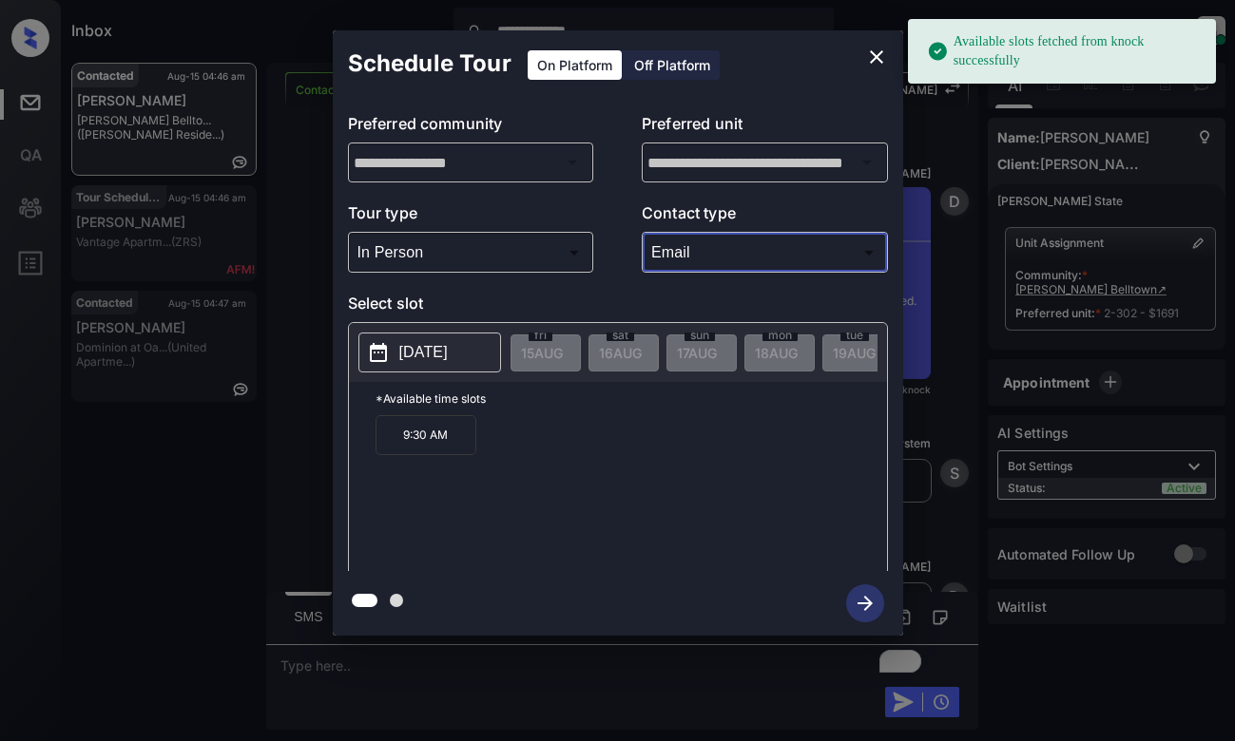
click at [435, 350] on p "[DATE]" at bounding box center [423, 352] width 48 height 23
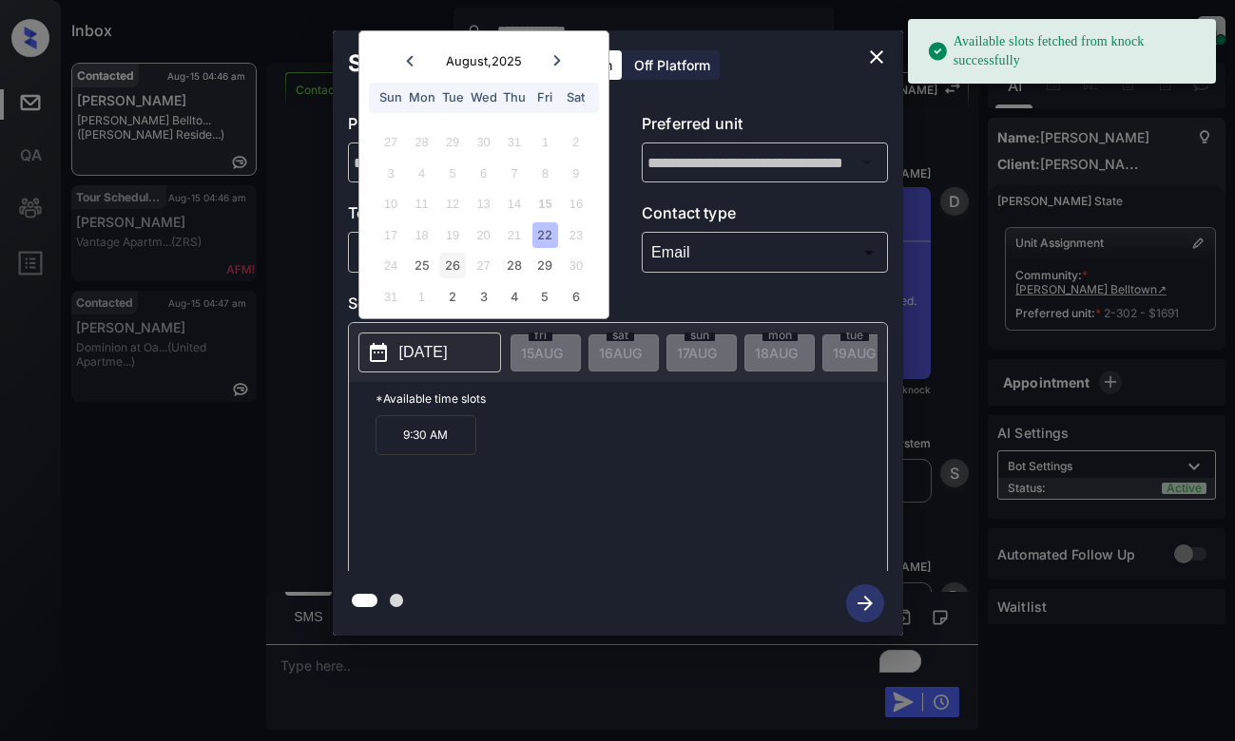
click at [445, 269] on div "26" at bounding box center [452, 266] width 26 height 26
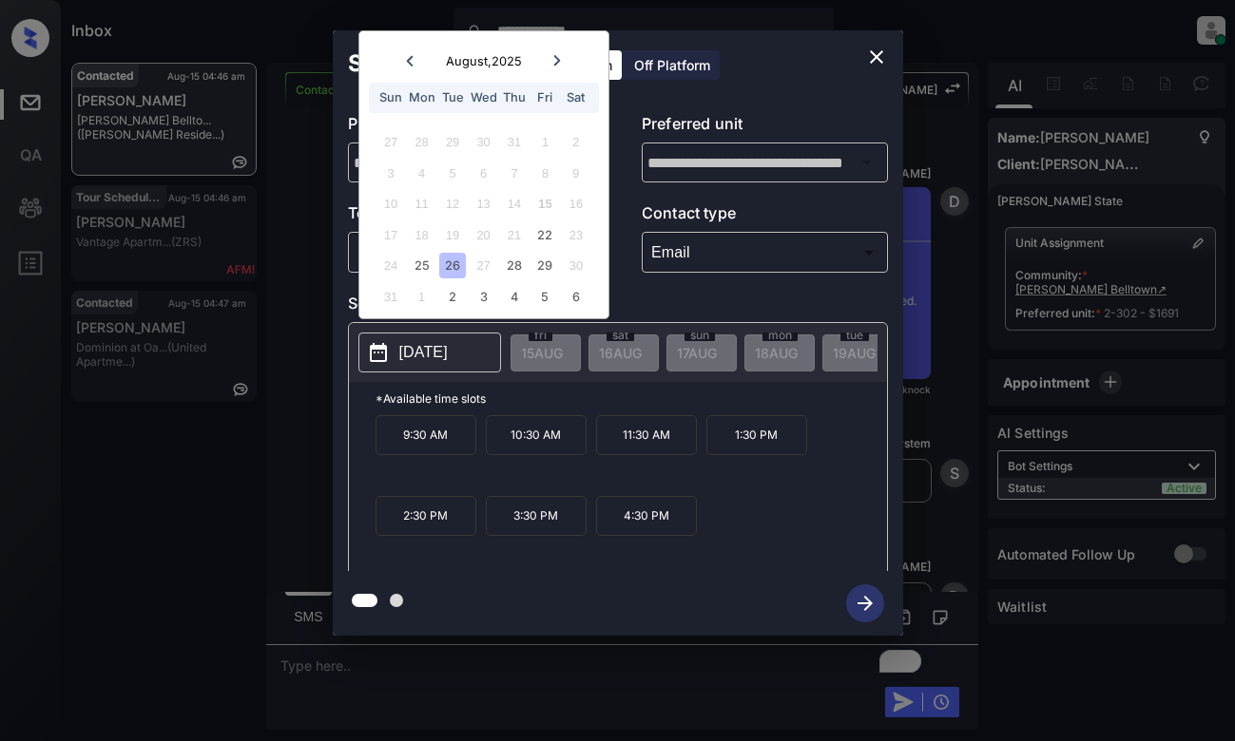
click at [885, 48] on icon "close" at bounding box center [876, 57] width 23 height 23
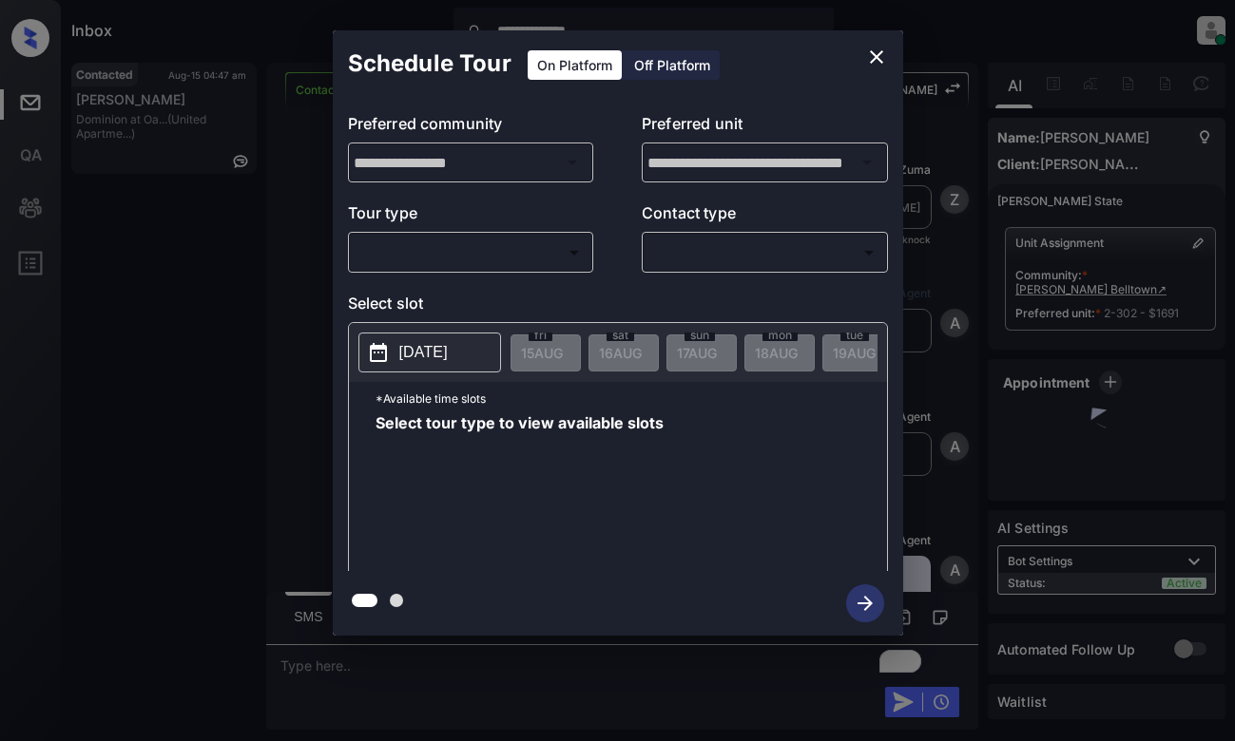
scroll to position [2751, 0]
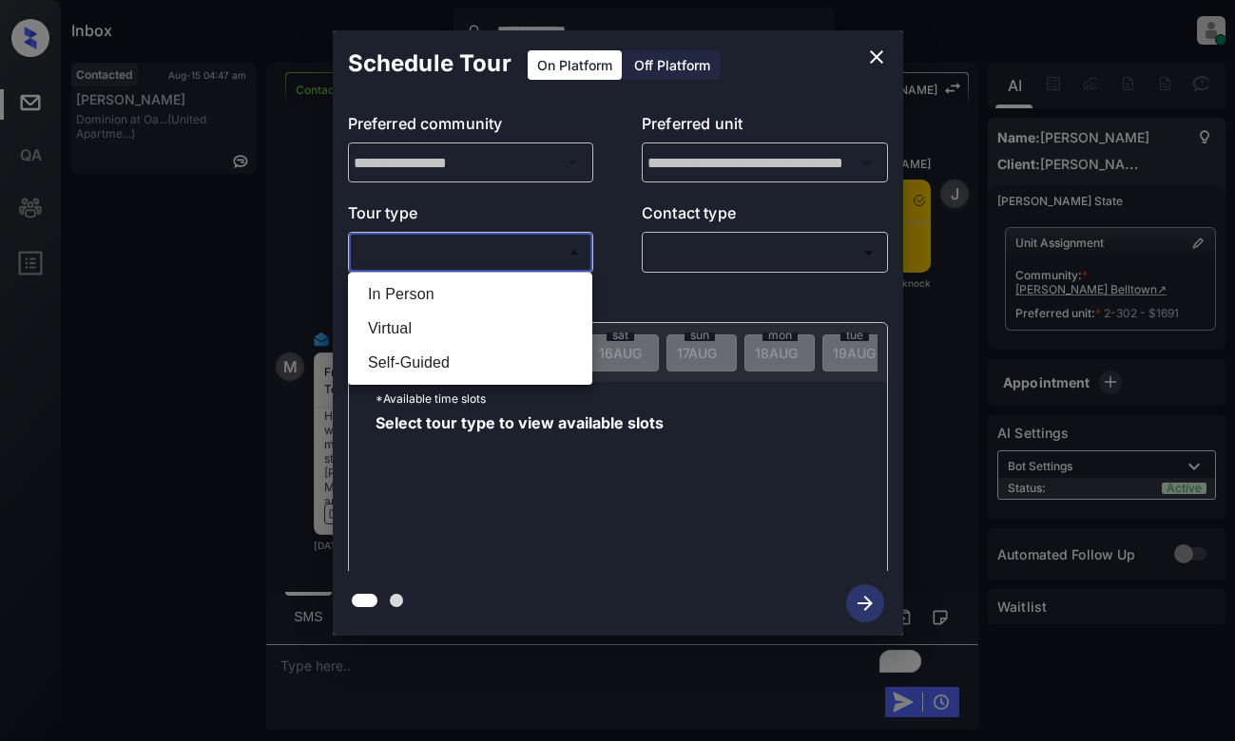
click at [498, 249] on body "**********" at bounding box center [617, 370] width 1235 height 741
click at [509, 298] on li "In Person" at bounding box center [470, 295] width 235 height 34
type input "********"
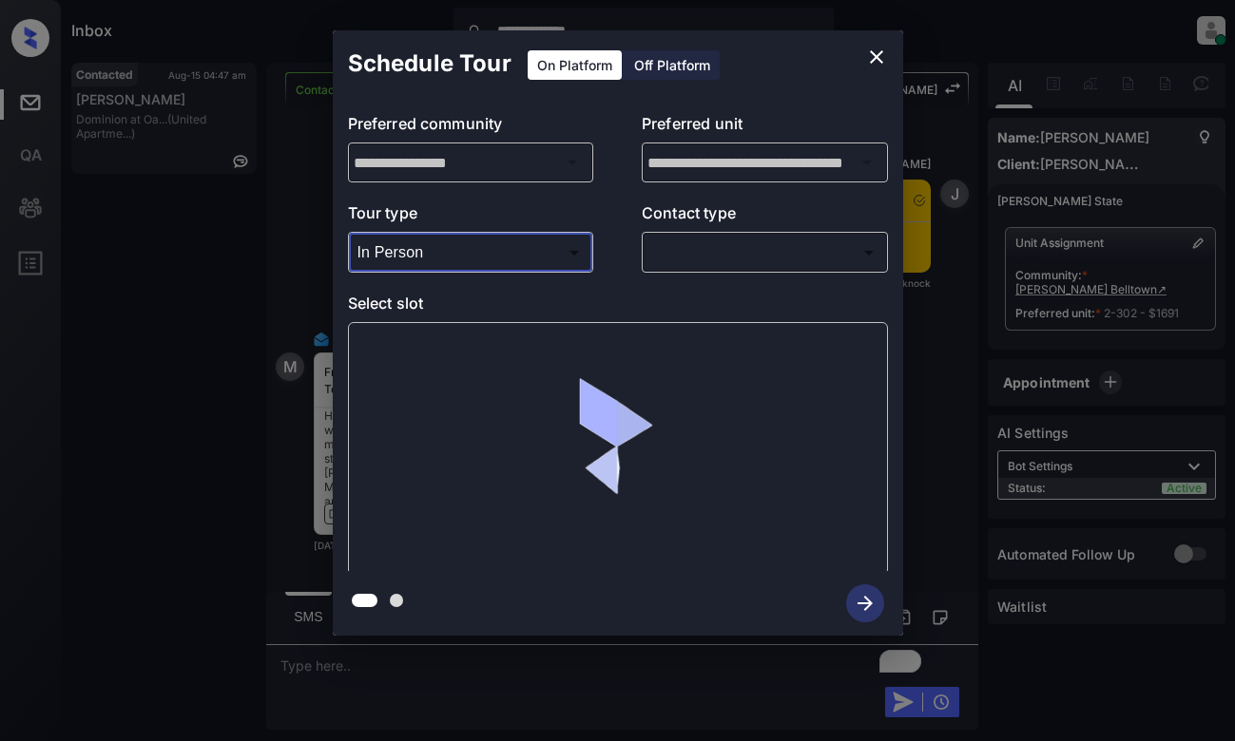
click at [717, 245] on body "**********" at bounding box center [617, 370] width 1235 height 741
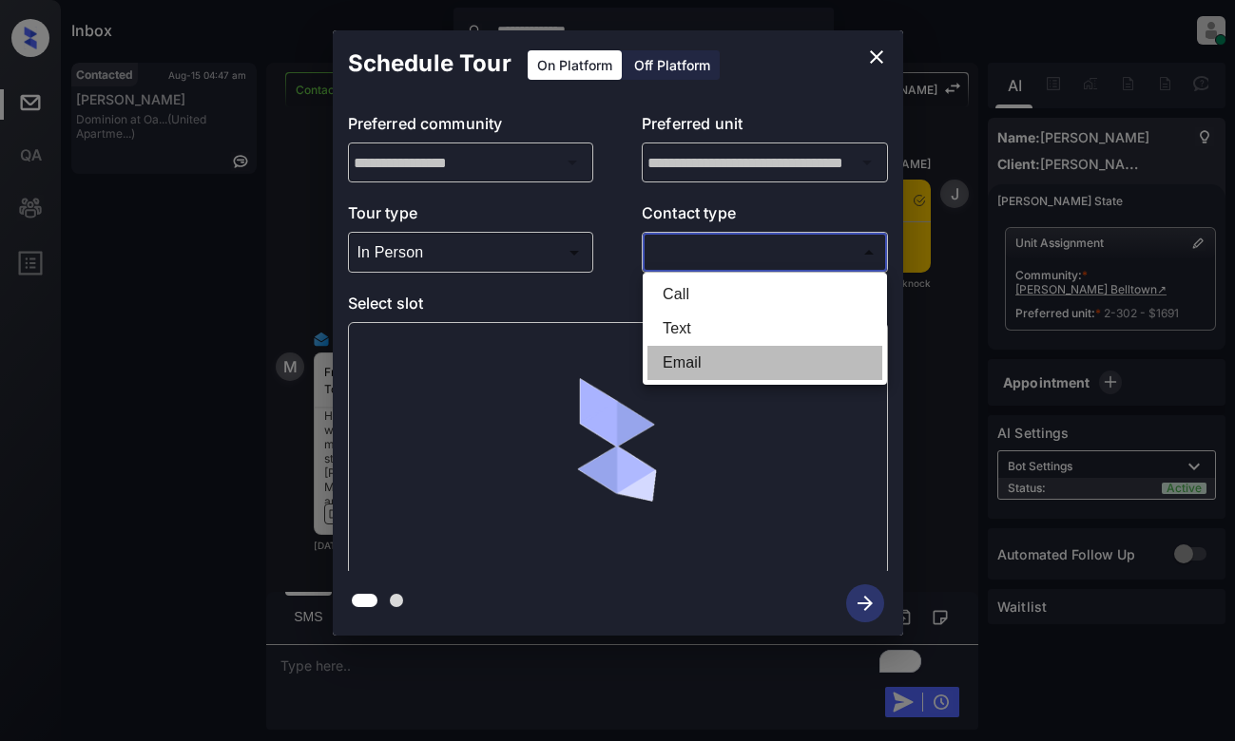
click at [703, 352] on li "Email" at bounding box center [764, 363] width 235 height 34
type input "*****"
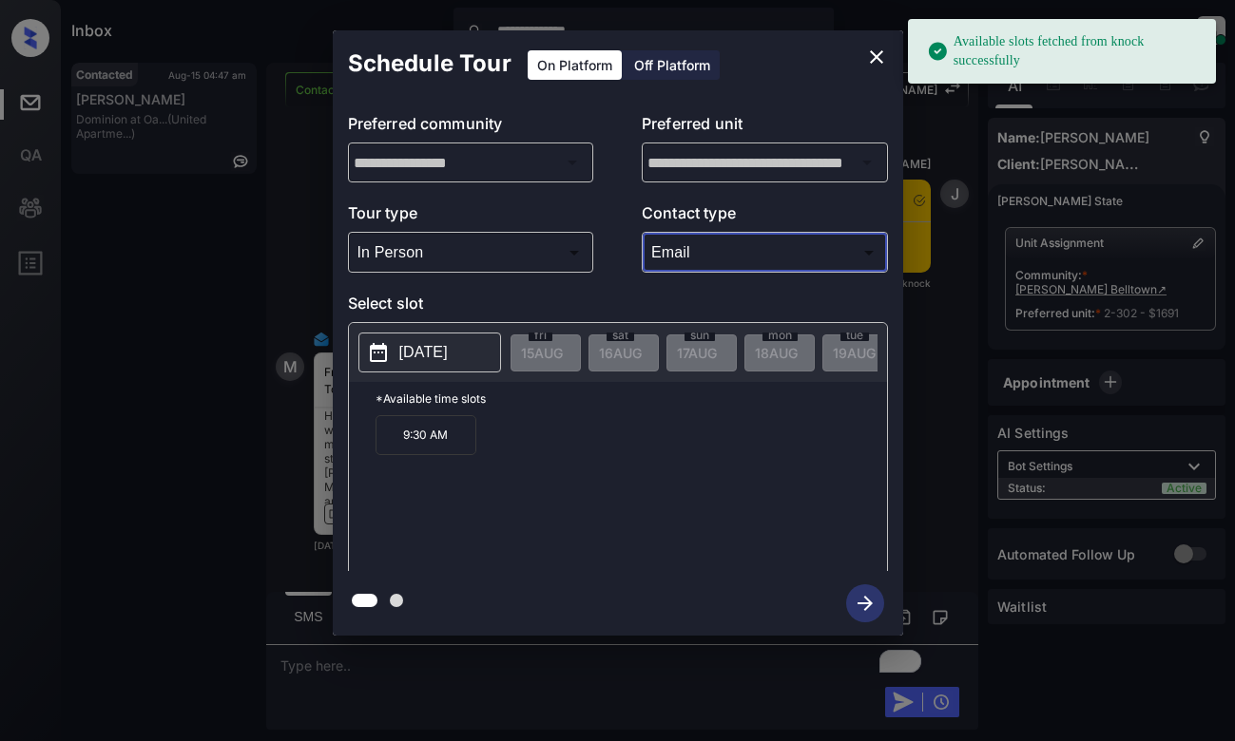
click at [419, 355] on p "2025-08-22" at bounding box center [423, 352] width 48 height 23
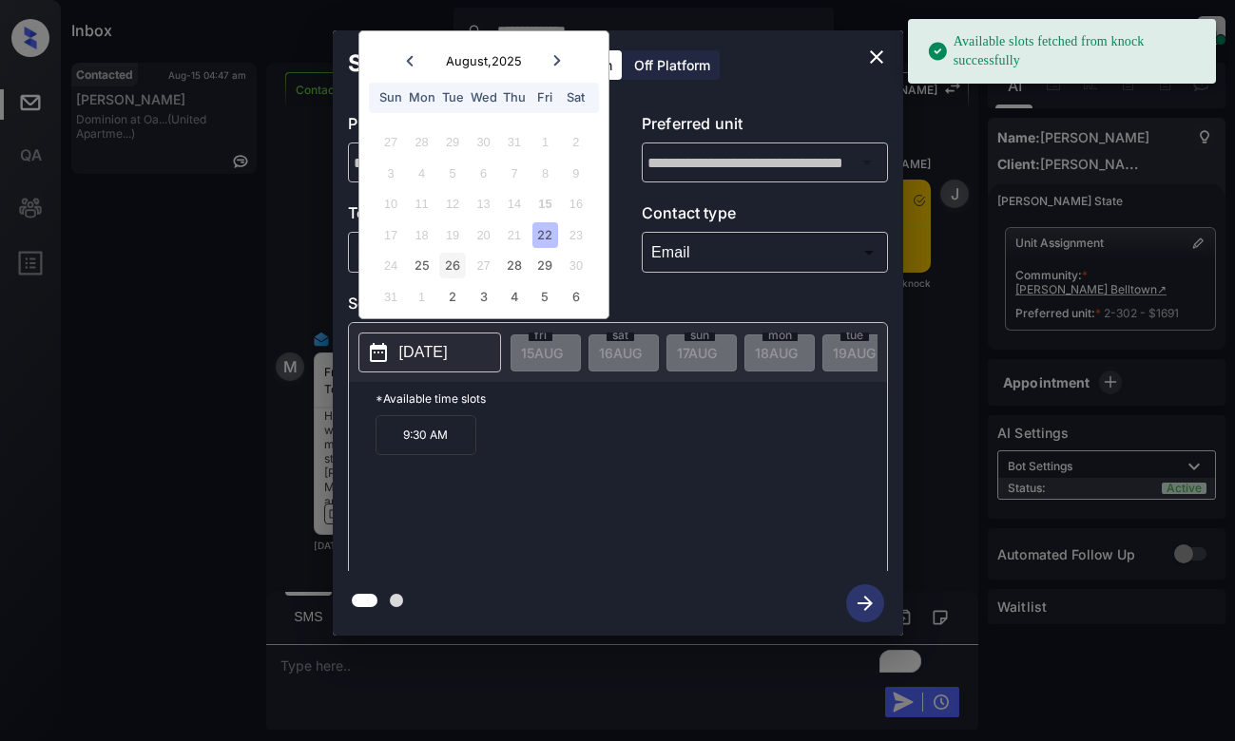
click at [451, 257] on div "26" at bounding box center [452, 266] width 26 height 26
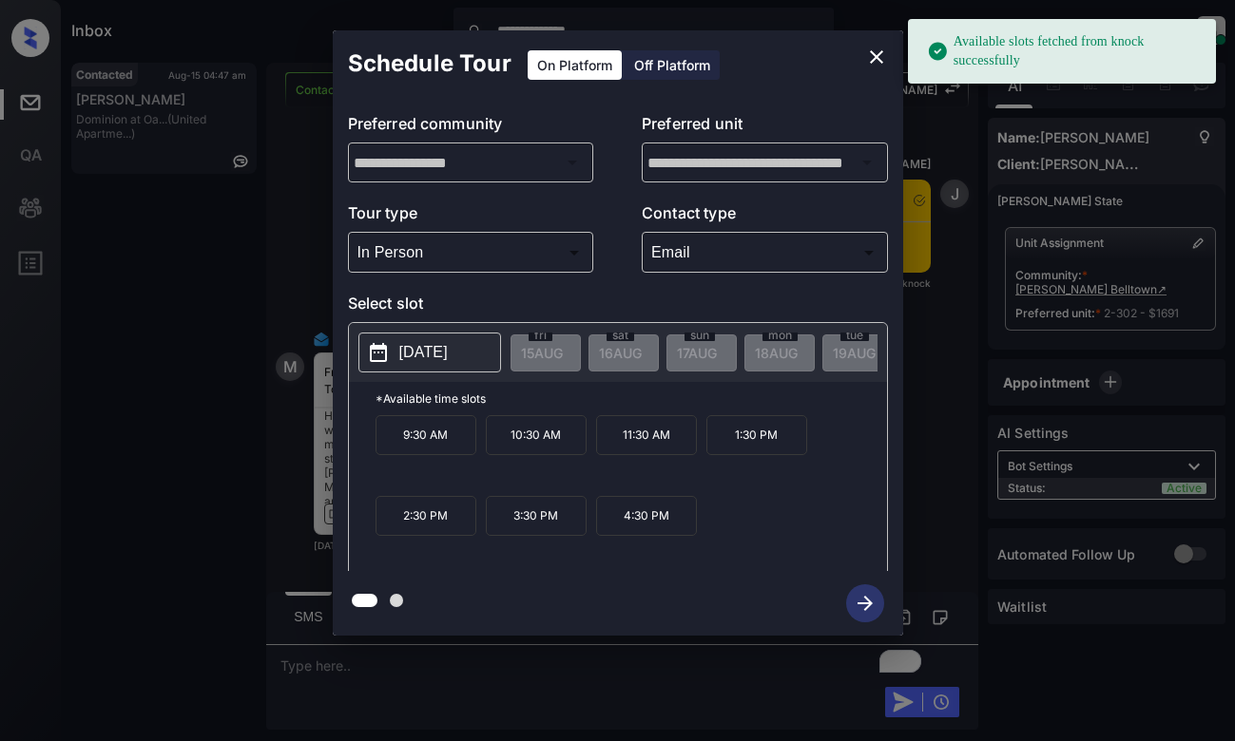
click at [646, 521] on p "4:30 PM" at bounding box center [646, 516] width 101 height 40
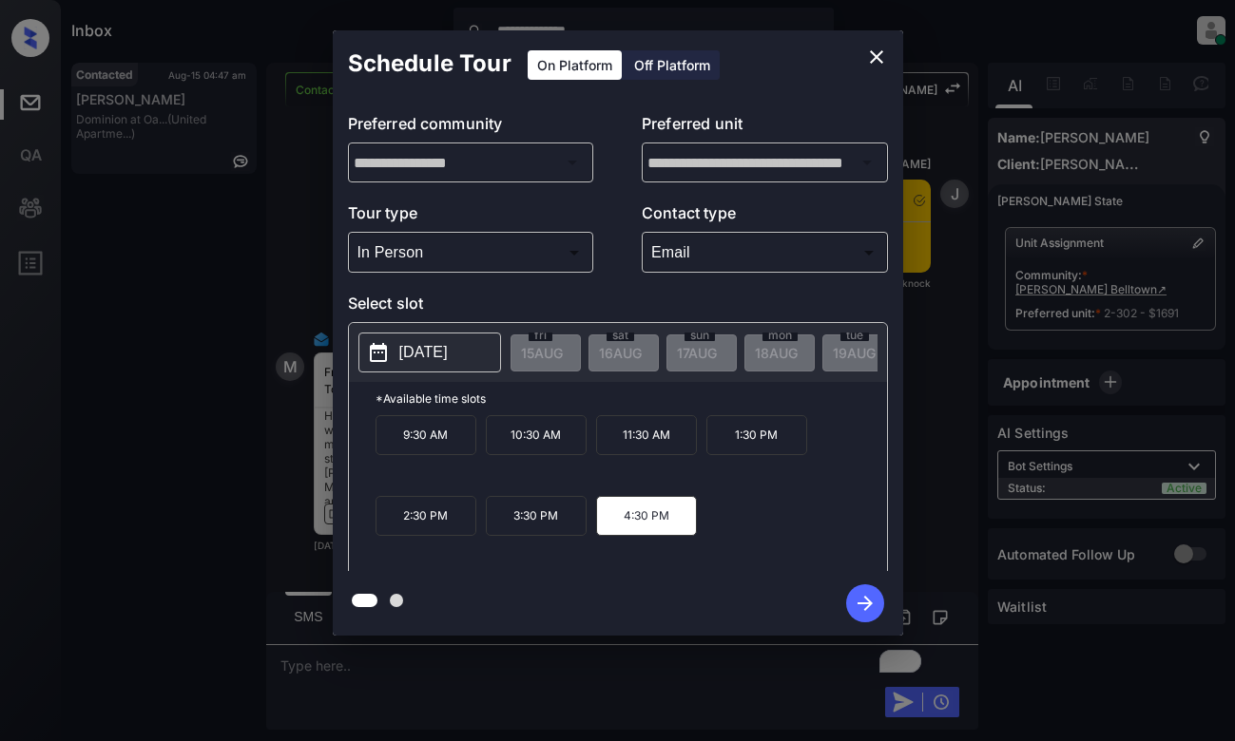
click at [868, 592] on icon "button" at bounding box center [865, 604] width 38 height 38
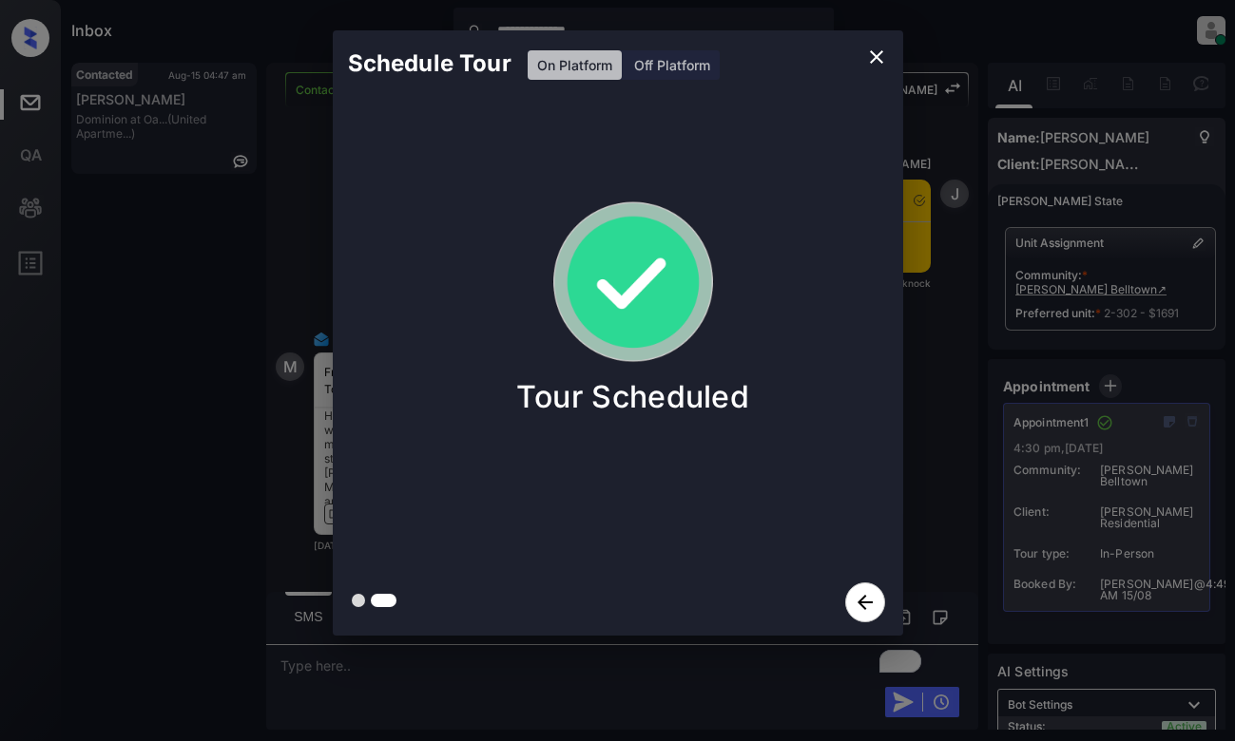
click at [275, 257] on div "Schedule Tour On Platform Off Platform Tour Scheduled" at bounding box center [617, 333] width 1235 height 666
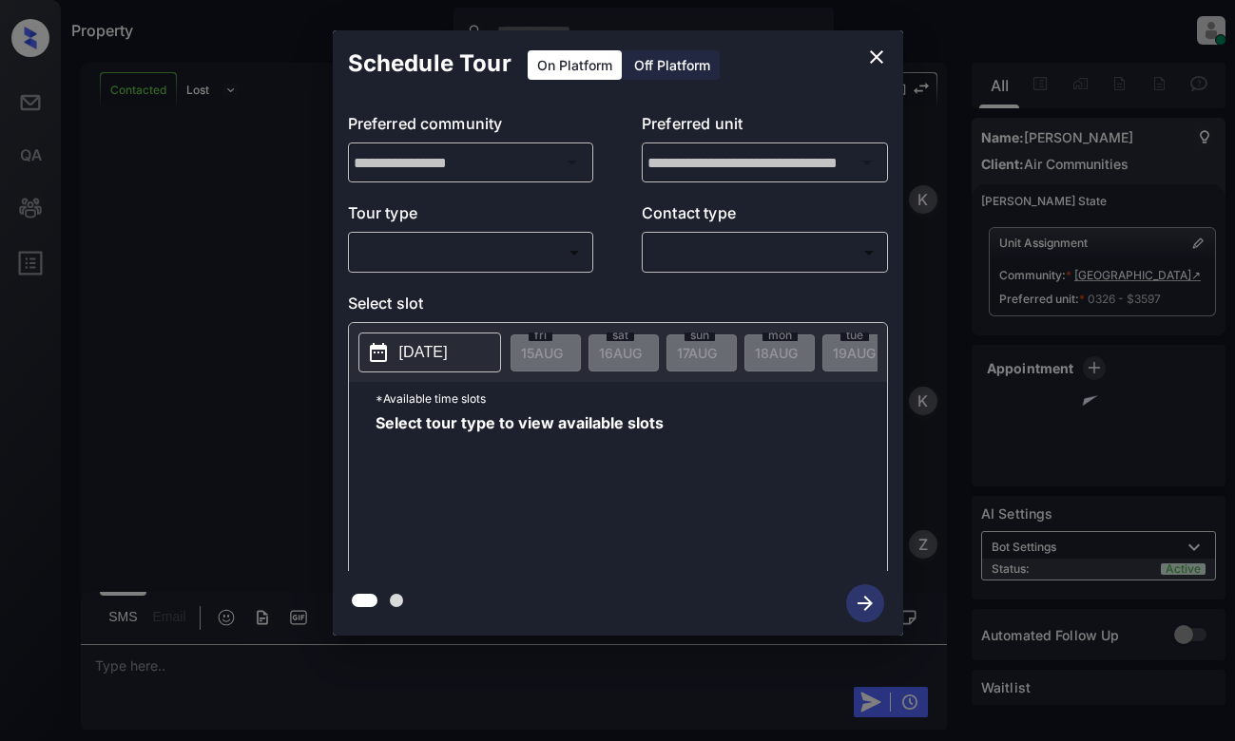
scroll to position [1481, 0]
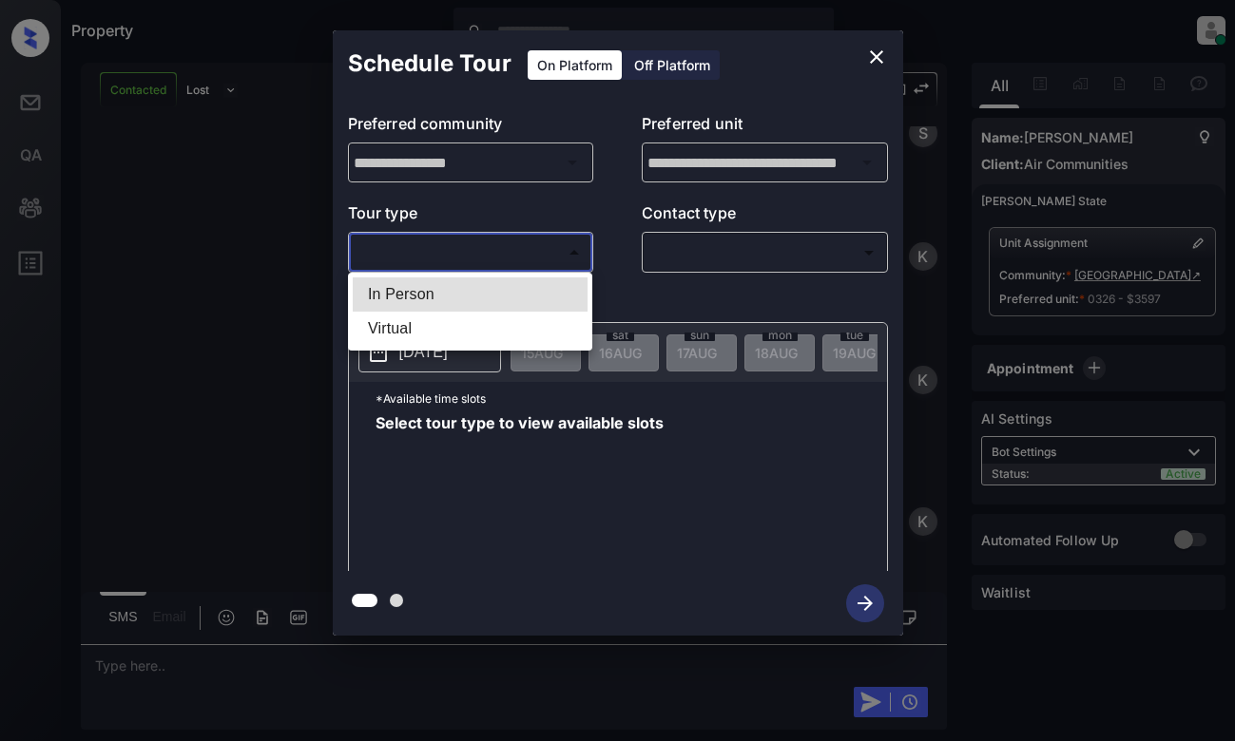
click at [531, 240] on body "Property Dominic Ceralde Online Set yourself offline Set yourself on break Prof…" at bounding box center [617, 370] width 1235 height 741
click at [529, 281] on li "In Person" at bounding box center [470, 295] width 235 height 34
type input "********"
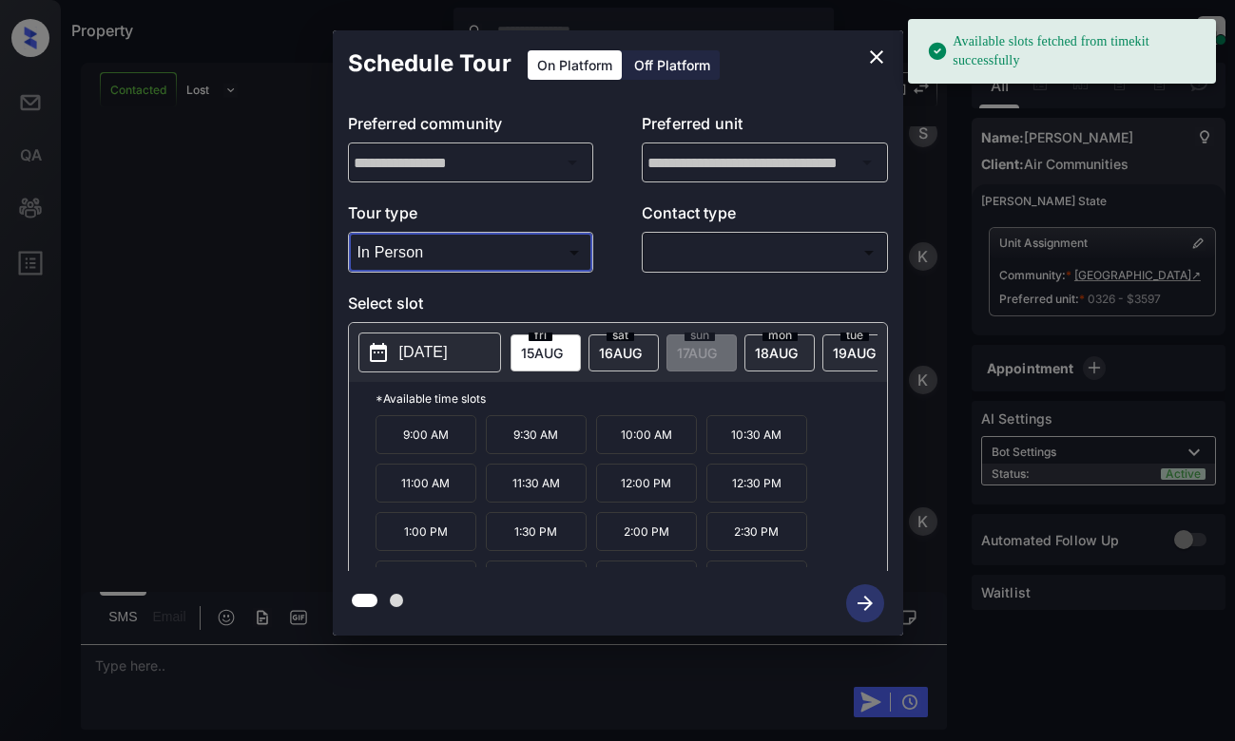
click at [432, 346] on p "2025-08-15" at bounding box center [423, 352] width 48 height 23
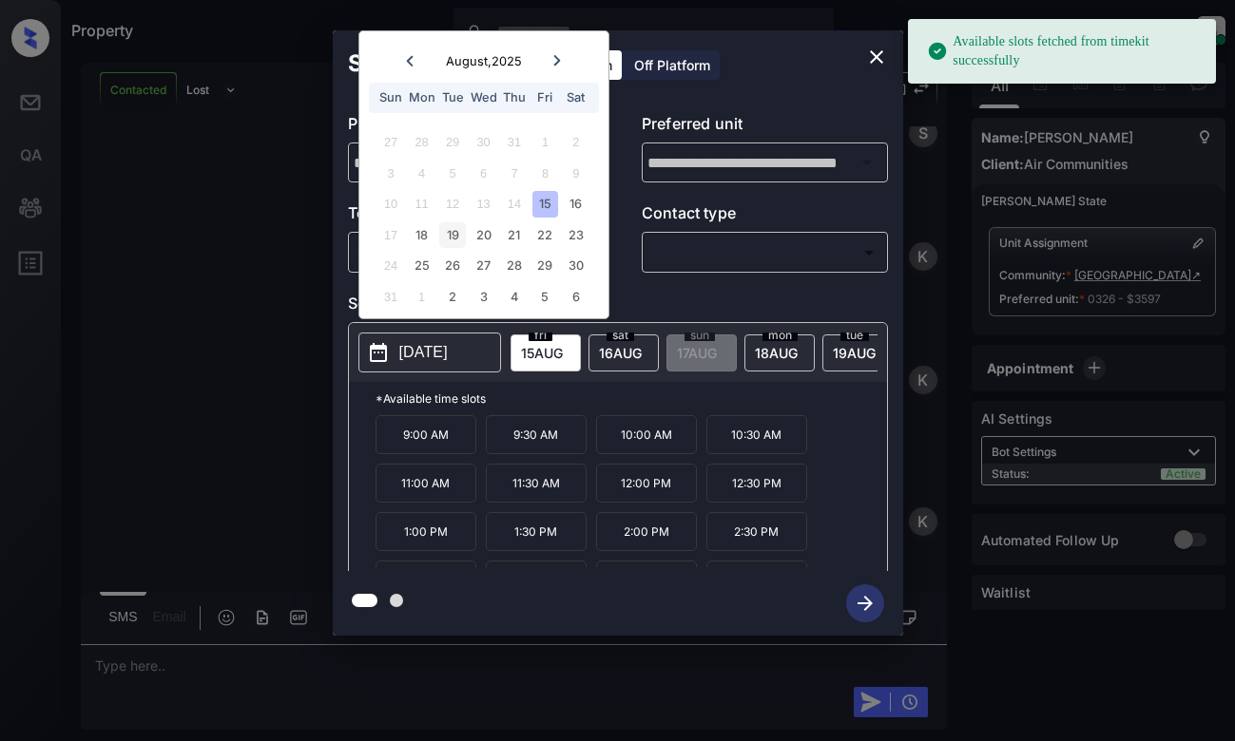
click at [448, 228] on div "19" at bounding box center [452, 235] width 26 height 26
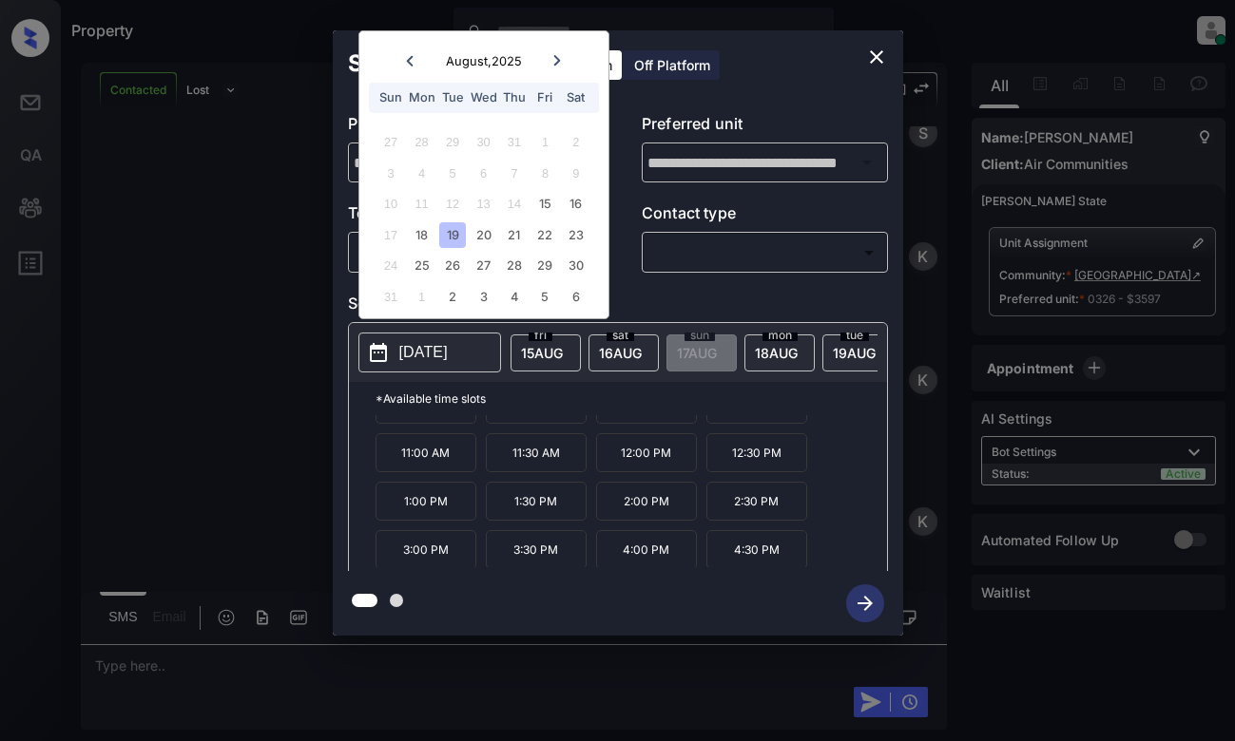
scroll to position [81, 0]
click at [880, 56] on icon "close" at bounding box center [876, 57] width 23 height 23
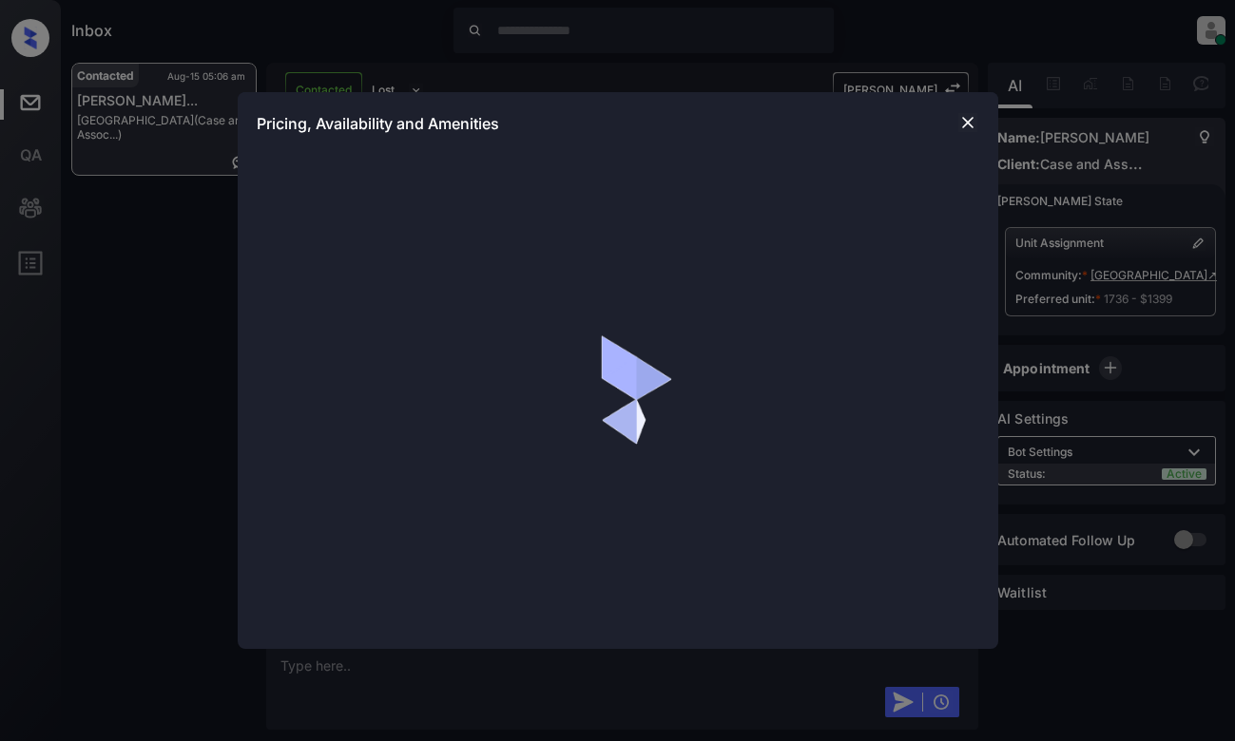
scroll to position [3480, 0]
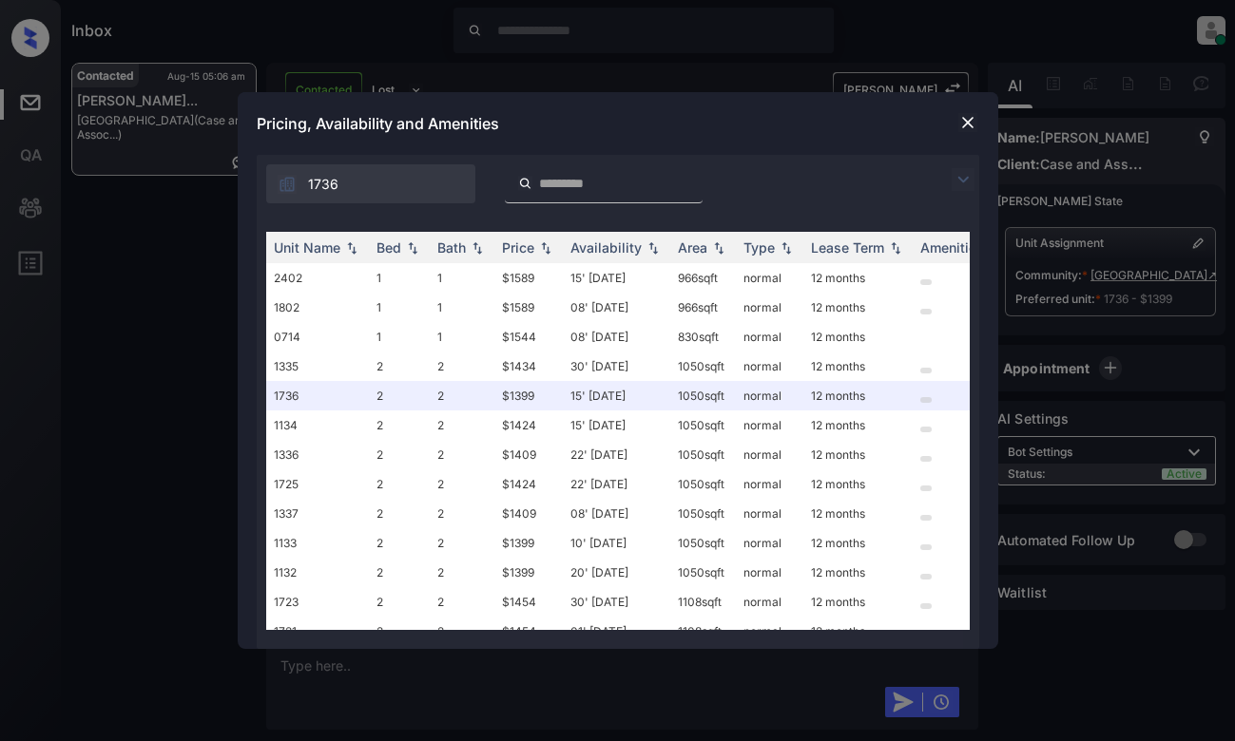
click at [957, 180] on img at bounding box center [962, 179] width 23 height 23
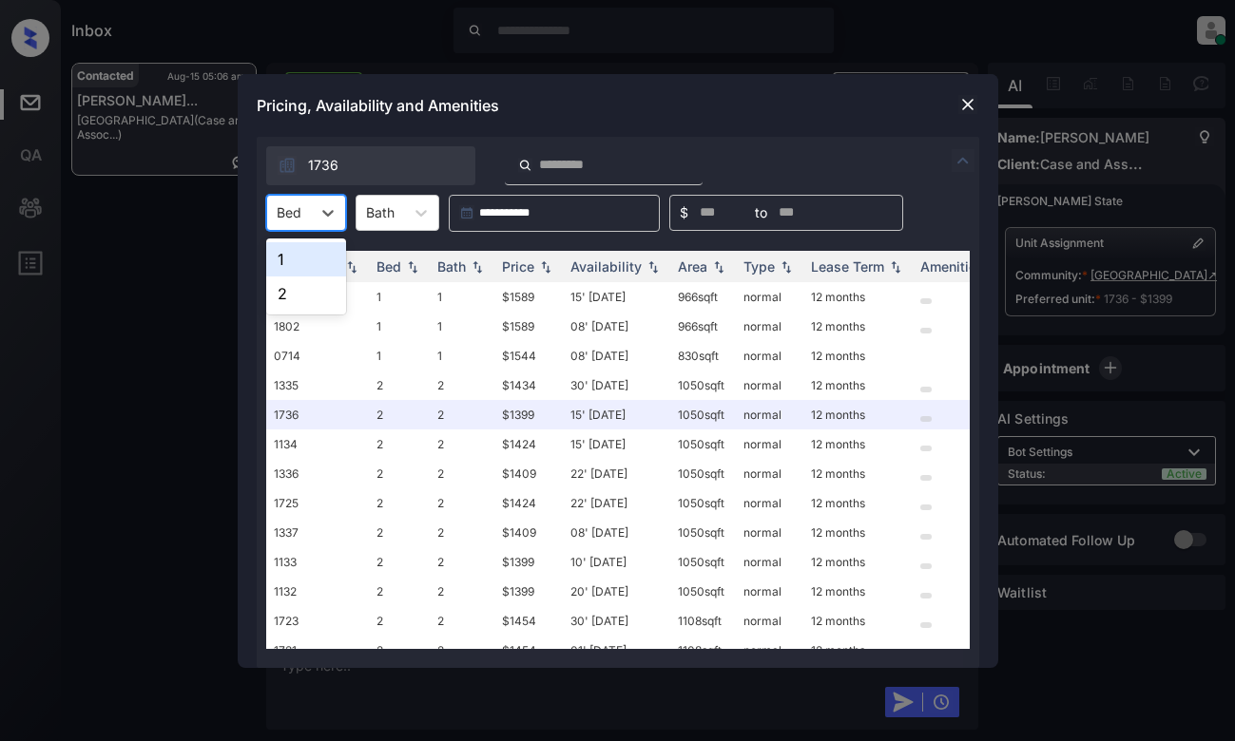
click at [295, 211] on div at bounding box center [289, 212] width 25 height 20
click at [972, 111] on img at bounding box center [967, 104] width 19 height 19
